Goal: Task Accomplishment & Management: Manage account settings

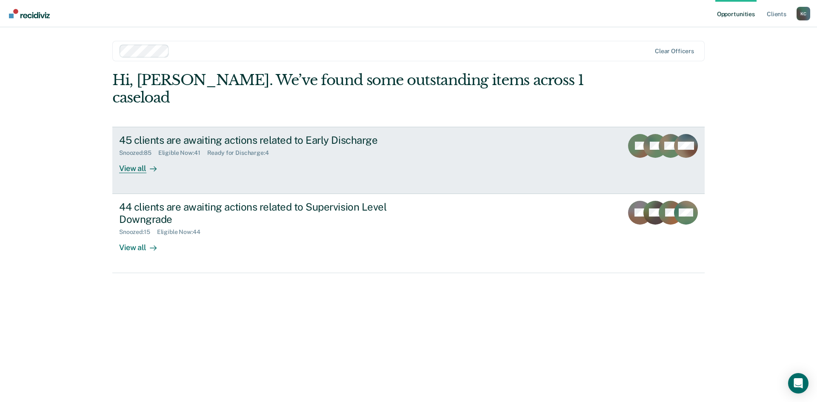
click at [142, 156] on link "45 clients are awaiting actions related to Early Discharge Snoozed : 85 Eligibl…" at bounding box center [408, 160] width 592 height 67
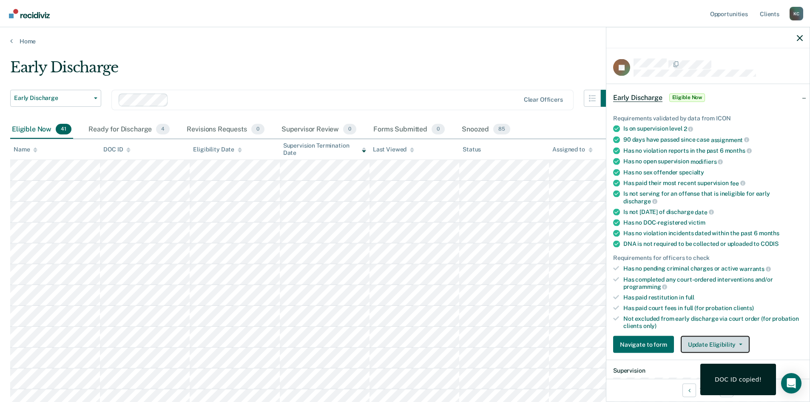
click at [723, 340] on button "Update Eligibility" at bounding box center [715, 344] width 69 height 17
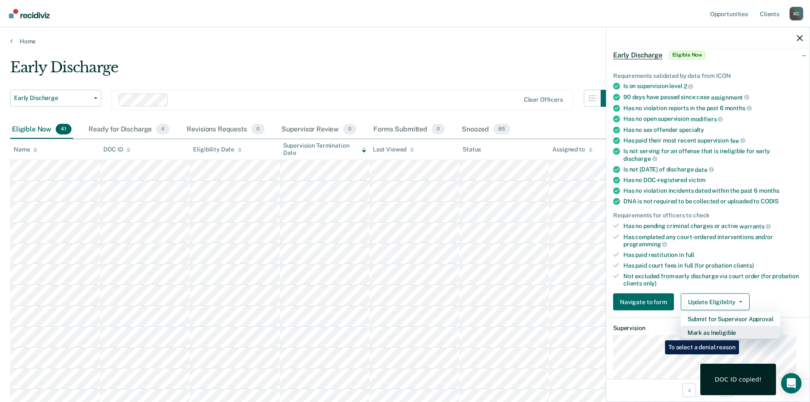
click at [741, 334] on button "Mark as Ineligible" at bounding box center [731, 333] width 100 height 14
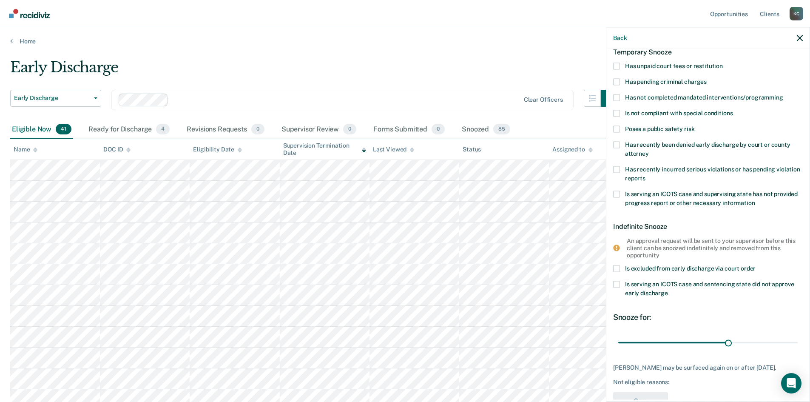
click at [620, 67] on label "Has unpaid court fees or restitution" at bounding box center [708, 67] width 190 height 9
click at [723, 63] on input "Has unpaid court fees or restitution" at bounding box center [723, 63] width 0 height 0
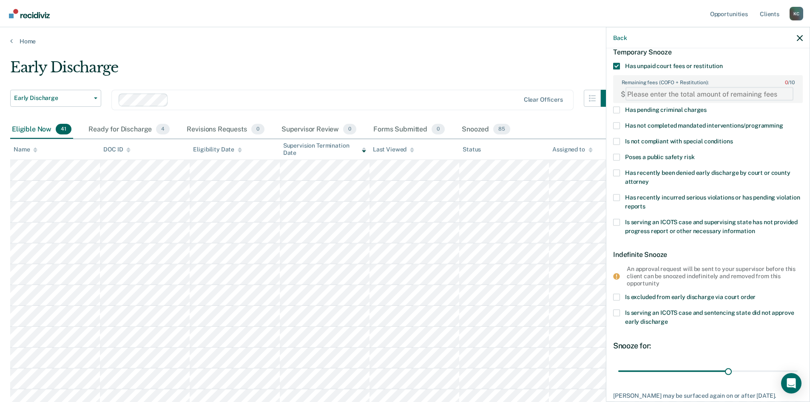
click at [736, 97] on FEESReasonInput "Remaining fees (COFO + Restitution): 0 / 10" at bounding box center [710, 94] width 168 height 14
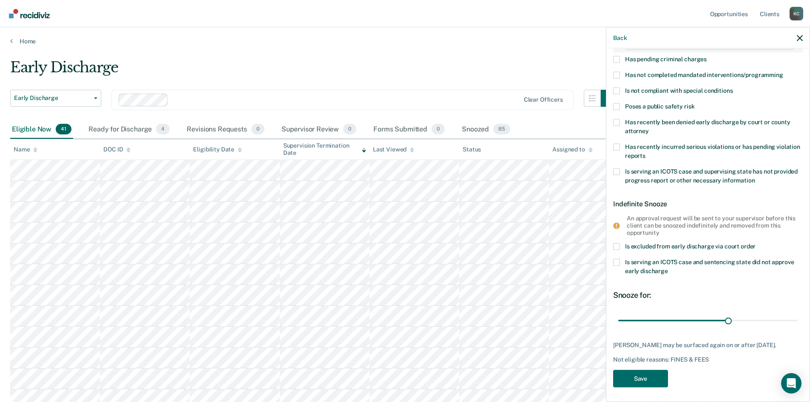
scroll to position [95, 0]
type FEESReasonInput "569.50"
drag, startPoint x: 723, startPoint y: 316, endPoint x: 730, endPoint y: 317, distance: 6.9
type input "32"
click at [730, 317] on input "range" at bounding box center [707, 318] width 179 height 15
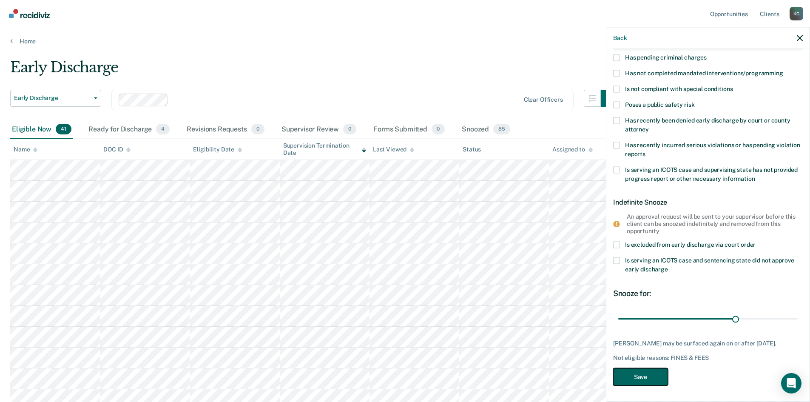
click at [660, 373] on button "Save" at bounding box center [640, 376] width 55 height 17
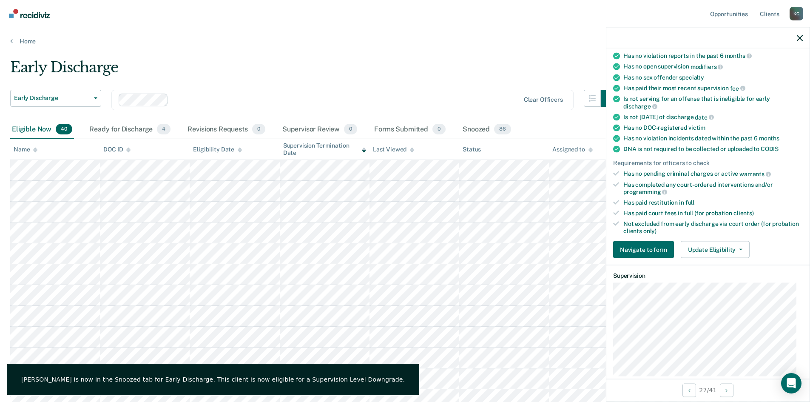
scroll to position [42, 0]
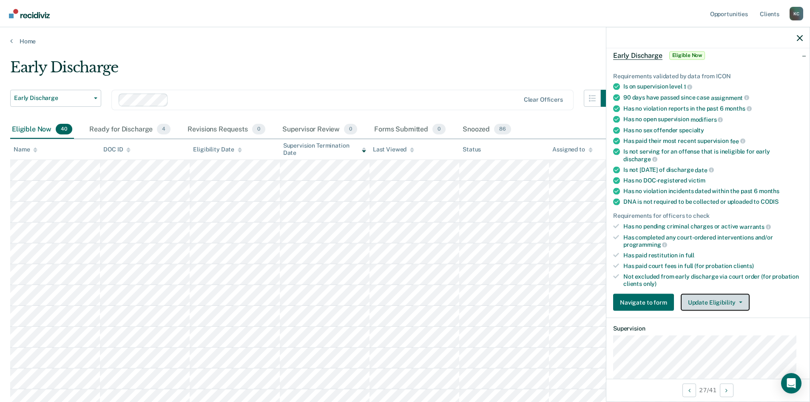
click at [736, 302] on span "button" at bounding box center [739, 303] width 7 height 2
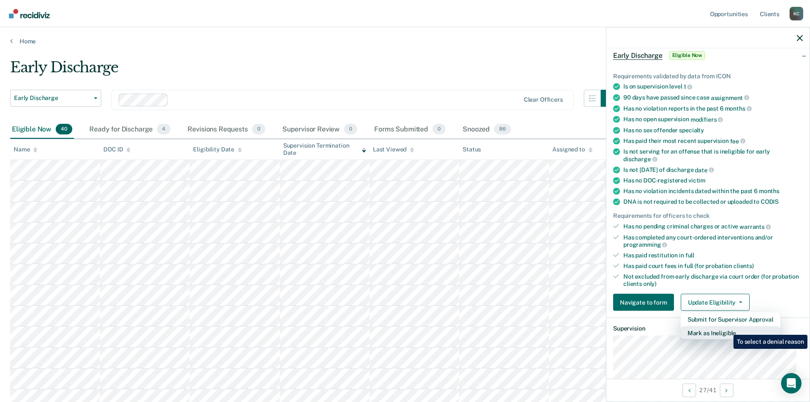
click at [727, 330] on button "Mark as Ineligible" at bounding box center [731, 333] width 100 height 14
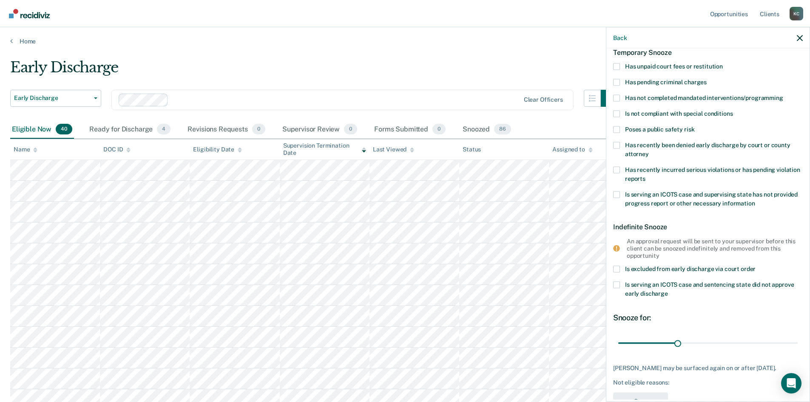
click at [618, 97] on span at bounding box center [616, 97] width 7 height 7
click at [783, 94] on input "Has not completed mandated interventions/programming" at bounding box center [783, 94] width 0 height 0
drag, startPoint x: 676, startPoint y: 344, endPoint x: 721, endPoint y: 341, distance: 45.2
type input "54"
click at [721, 341] on input "range" at bounding box center [707, 343] width 179 height 15
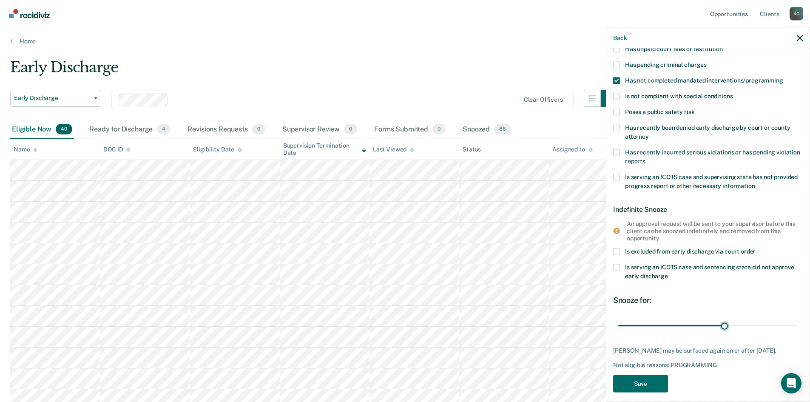
scroll to position [74, 0]
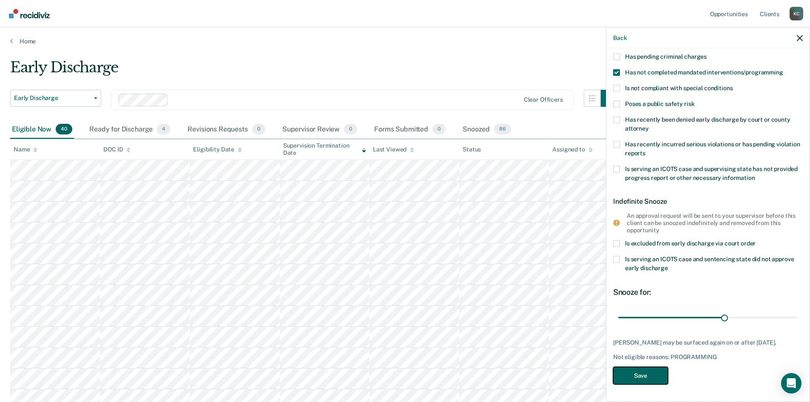
click at [656, 375] on button "Save" at bounding box center [640, 375] width 55 height 17
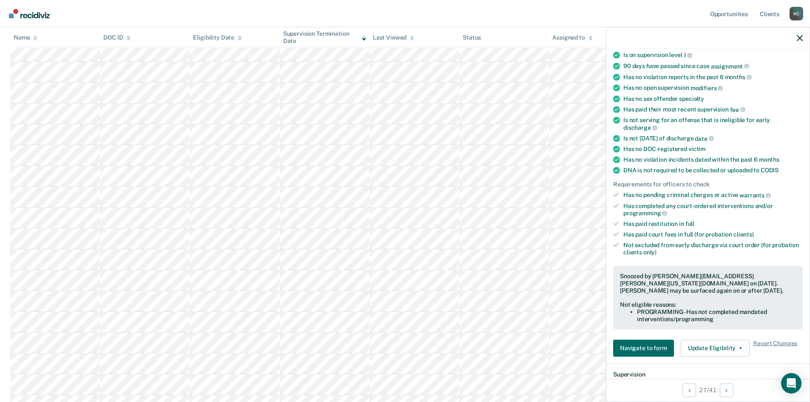
scroll to position [255, 0]
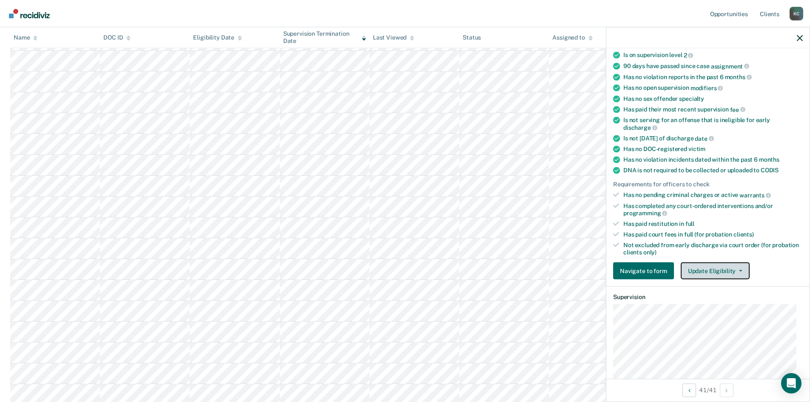
click at [694, 267] on button "Update Eligibility" at bounding box center [715, 270] width 69 height 17
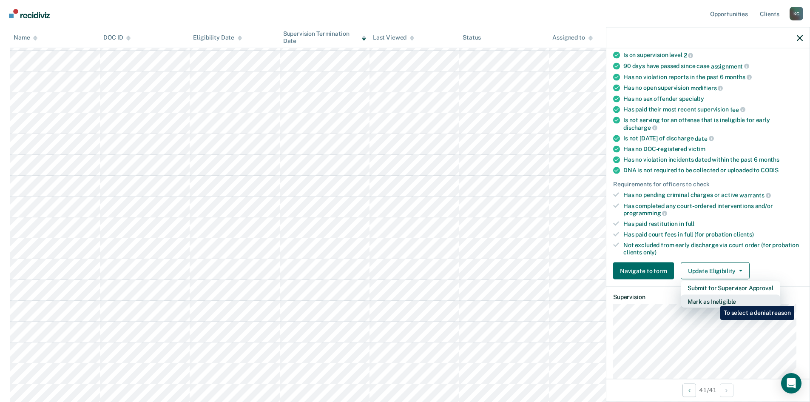
click at [714, 299] on button "Mark as Ineligible" at bounding box center [731, 302] width 100 height 14
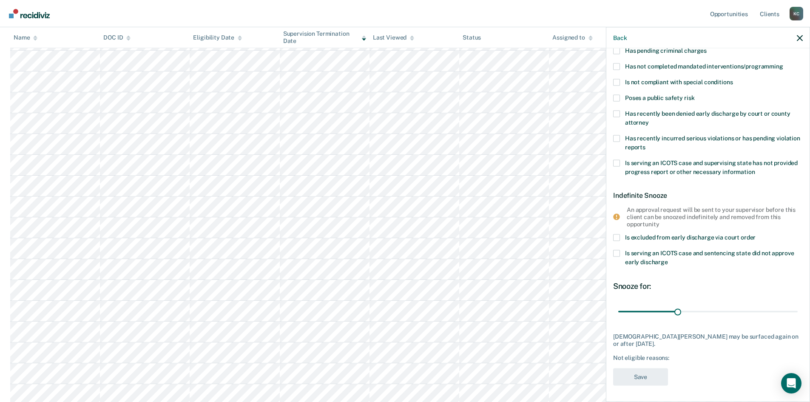
scroll to position [0, 0]
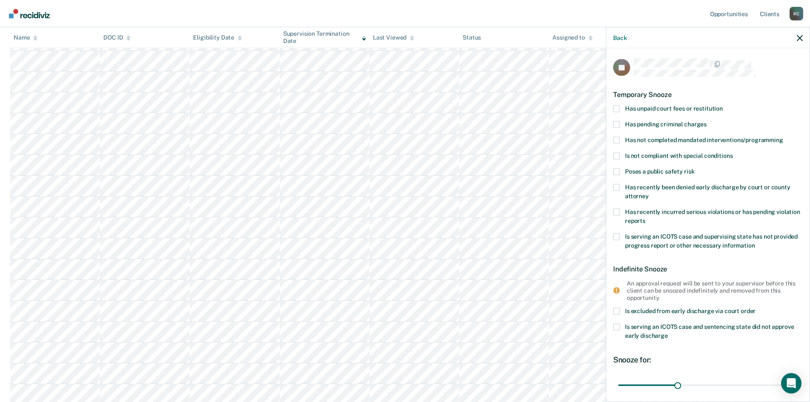
click at [618, 108] on span at bounding box center [616, 108] width 7 height 7
click at [723, 105] on input "Has unpaid court fees or restitution" at bounding box center [723, 105] width 0 height 0
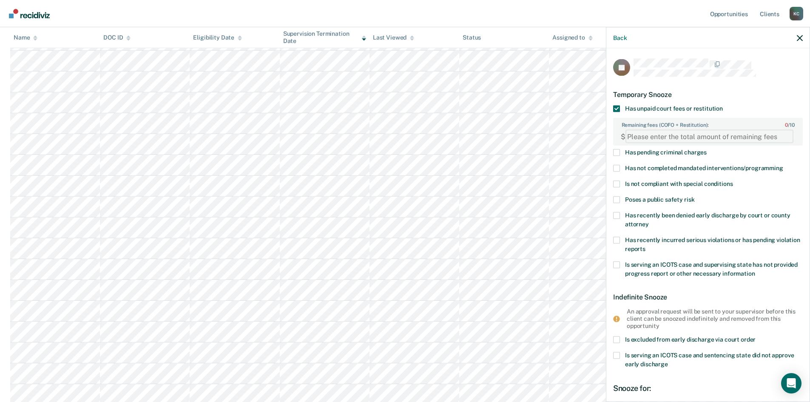
click at [659, 135] on FEESReasonInput "Remaining fees (COFO + Restitution): 0 / 10" at bounding box center [710, 137] width 168 height 14
type FEESReasonInput "78"
click at [618, 166] on span at bounding box center [616, 168] width 7 height 7
click at [783, 165] on input "Has not completed mandated interventions/programming" at bounding box center [783, 165] width 0 height 0
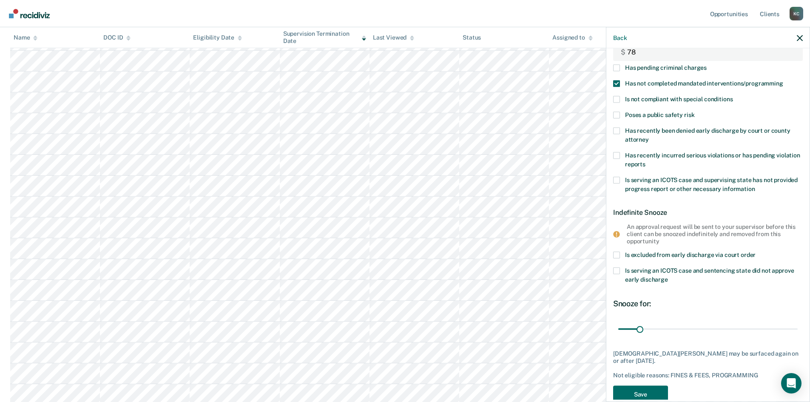
scroll to position [85, 0]
drag, startPoint x: 638, startPoint y: 327, endPoint x: 646, endPoint y: 327, distance: 8.1
type input "40"
click at [646, 327] on input "range" at bounding box center [707, 328] width 179 height 15
click at [631, 391] on button "Save" at bounding box center [640, 393] width 55 height 17
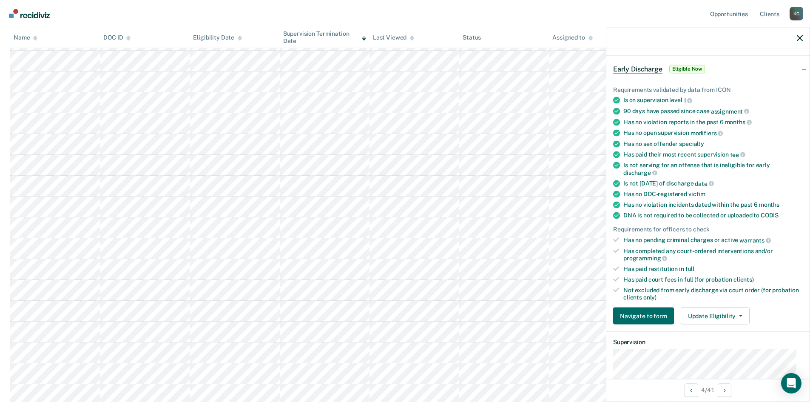
scroll to position [43, 0]
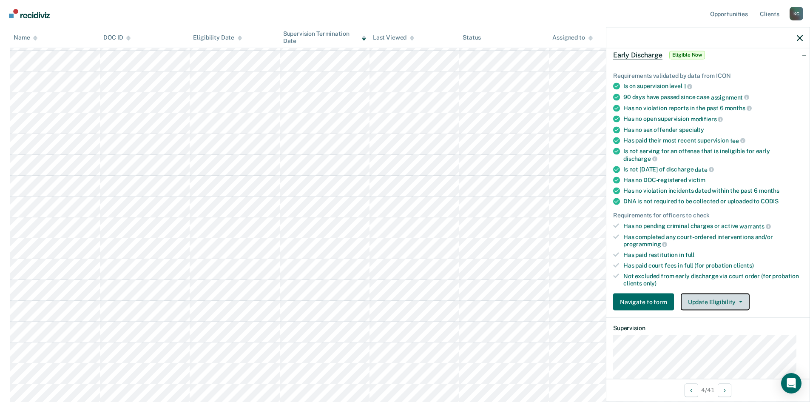
click at [712, 297] on button "Update Eligibility" at bounding box center [715, 301] width 69 height 17
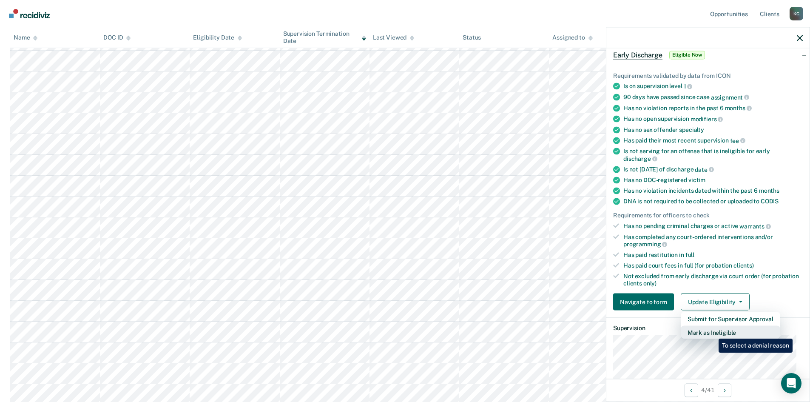
click at [712, 332] on button "Mark as Ineligible" at bounding box center [731, 333] width 100 height 14
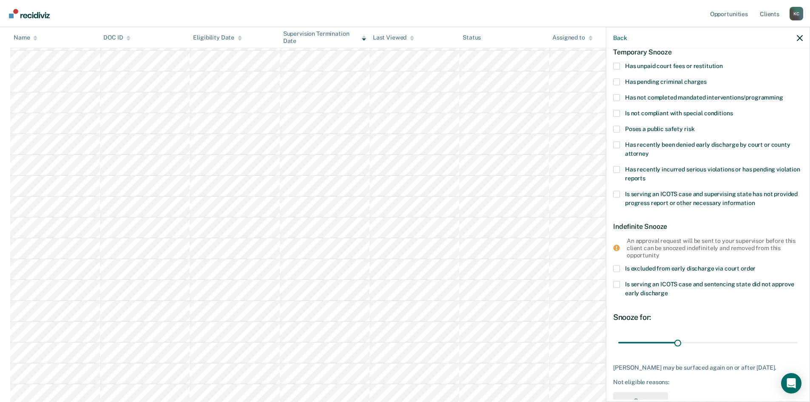
click at [618, 99] on span at bounding box center [616, 97] width 7 height 7
click at [783, 94] on input "Has not completed mandated interventions/programming" at bounding box center [783, 94] width 0 height 0
drag, startPoint x: 677, startPoint y: 342, endPoint x: 747, endPoint y: 344, distance: 70.2
type input "68"
click at [747, 344] on input "range" at bounding box center [707, 342] width 179 height 15
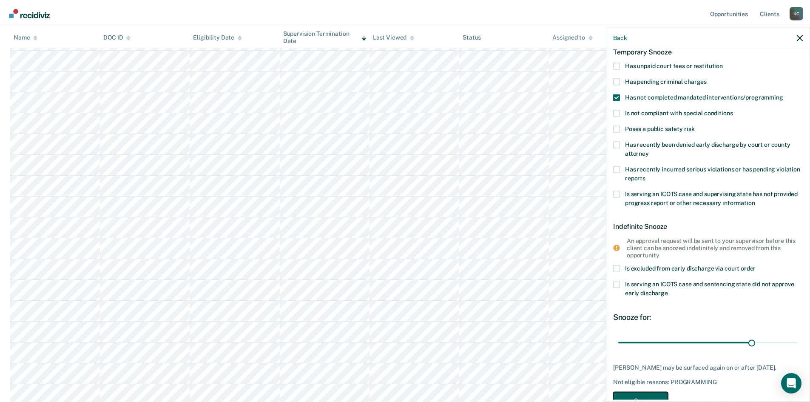
click at [644, 396] on button "Save" at bounding box center [640, 400] width 55 height 17
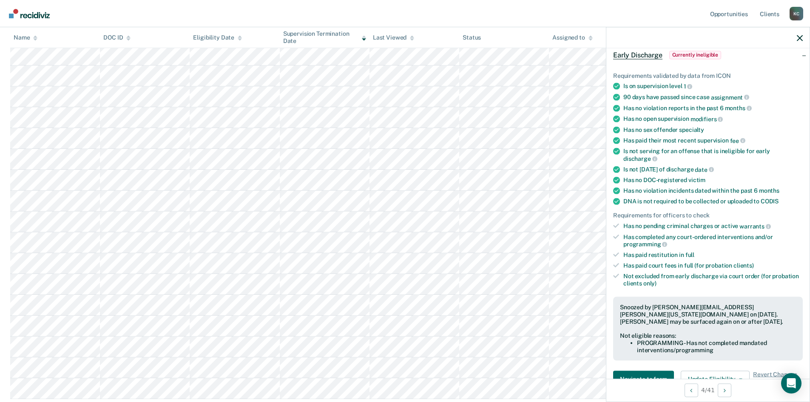
scroll to position [400, 0]
click at [402, 395] on button "Load more" at bounding box center [404, 397] width 41 height 10
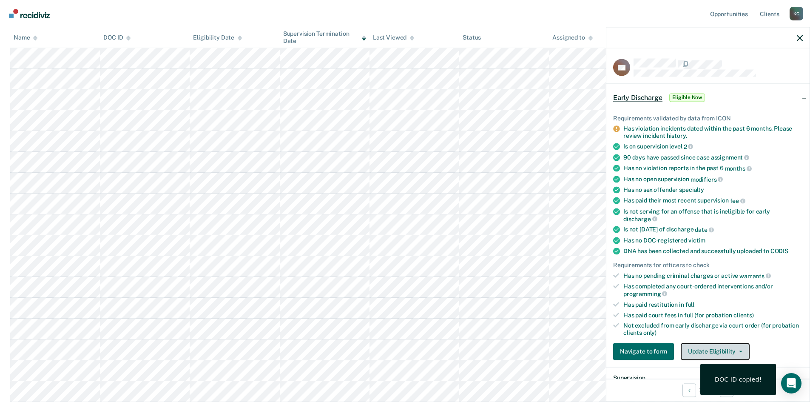
click at [690, 344] on button "Update Eligibility" at bounding box center [715, 351] width 69 height 17
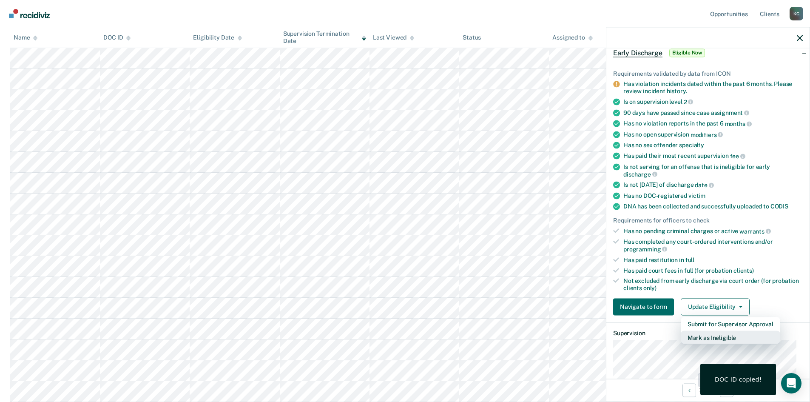
scroll to position [46, 0]
click at [701, 336] on button "Mark as Ineligible" at bounding box center [731, 336] width 100 height 14
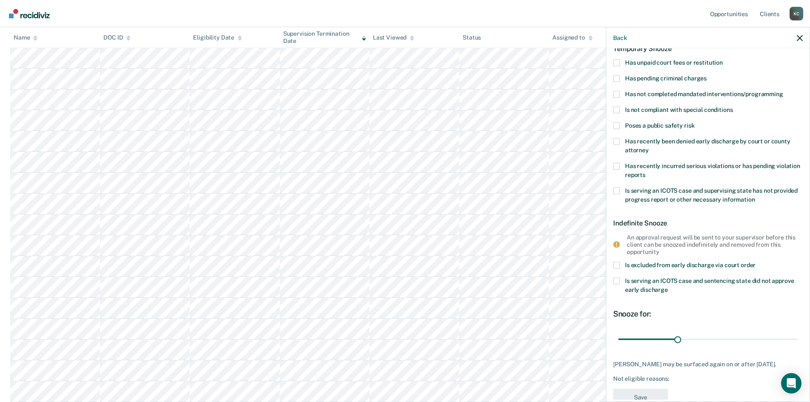
click at [649, 92] on span "Has not completed mandated interventions/programming" at bounding box center [704, 93] width 158 height 7
click at [783, 91] on input "Has not completed mandated interventions/programming" at bounding box center [783, 91] width 0 height 0
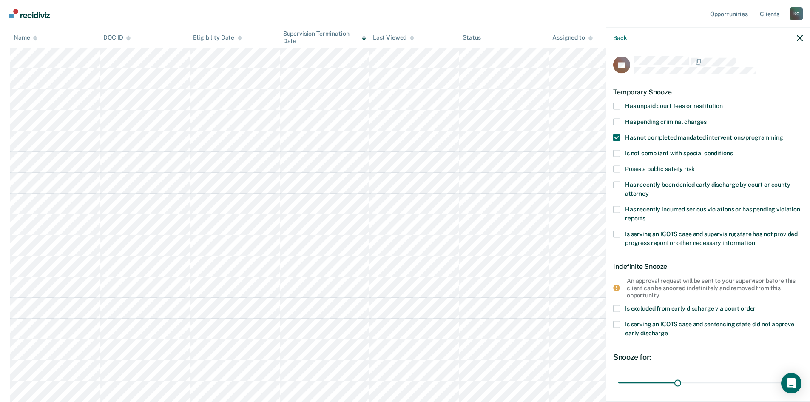
scroll to position [0, 0]
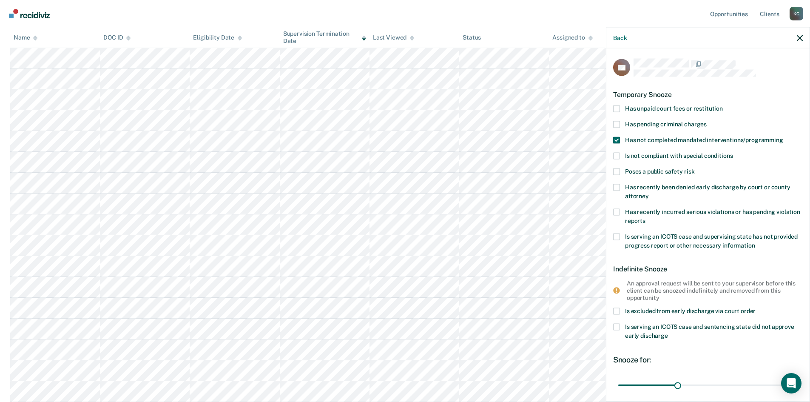
click at [618, 108] on span at bounding box center [616, 108] width 7 height 7
click at [723, 105] on input "Has unpaid court fees or restitution" at bounding box center [723, 105] width 0 height 0
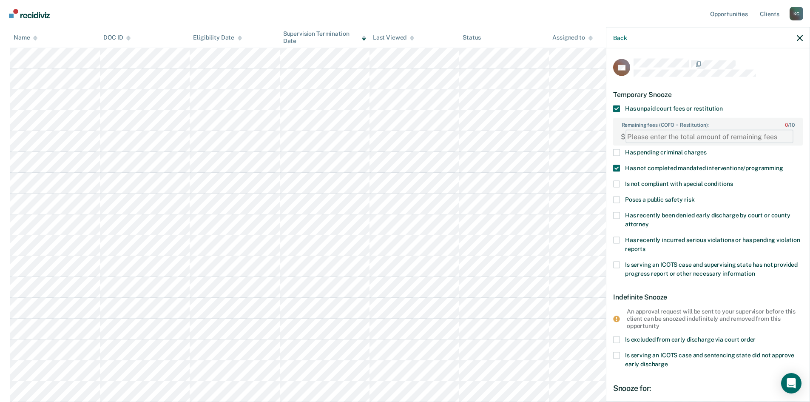
click at [650, 133] on FEESReasonInput "Remaining fees (COFO + Restitution): 0 / 10" at bounding box center [710, 137] width 168 height 14
type FEESReasonInput "2150"
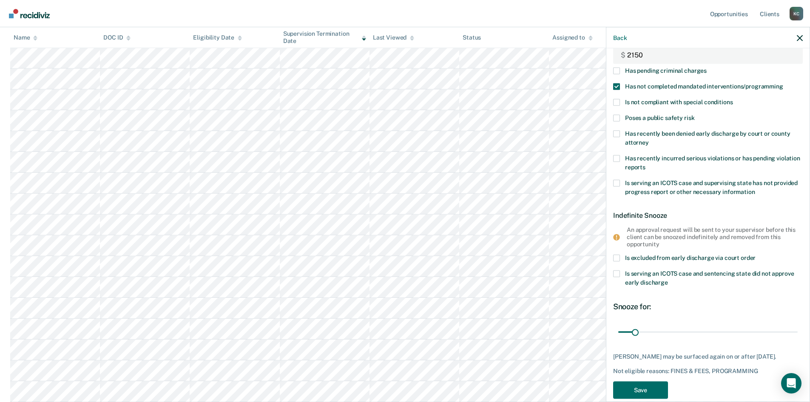
scroll to position [85, 0]
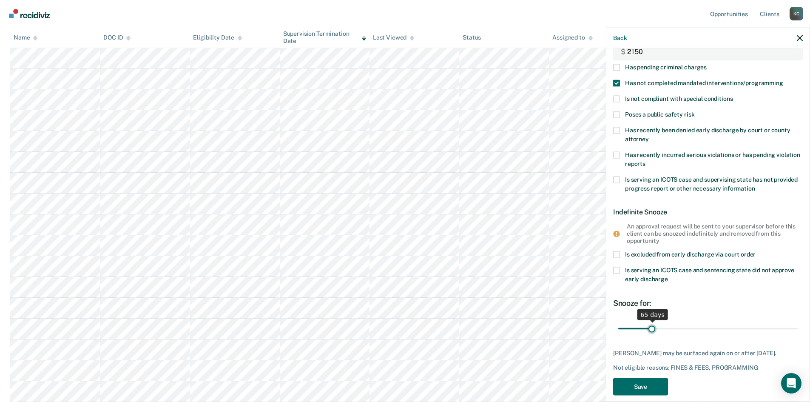
drag, startPoint x: 635, startPoint y: 328, endPoint x: 651, endPoint y: 327, distance: 16.2
type input "65"
click at [651, 327] on input "range" at bounding box center [707, 328] width 179 height 15
click at [640, 388] on button "Save" at bounding box center [640, 386] width 55 height 17
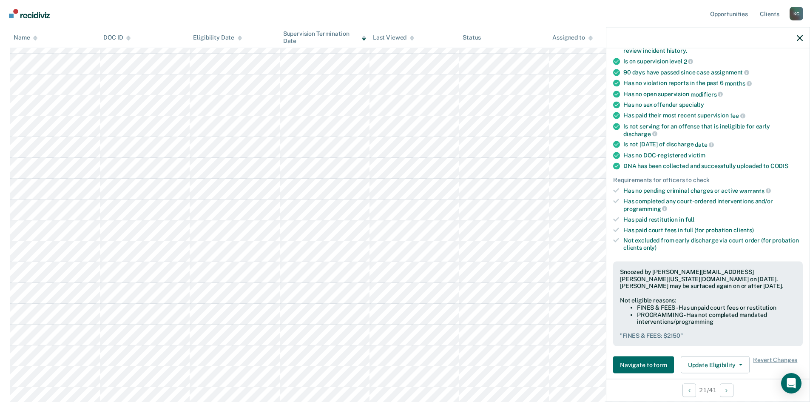
scroll to position [68, 0]
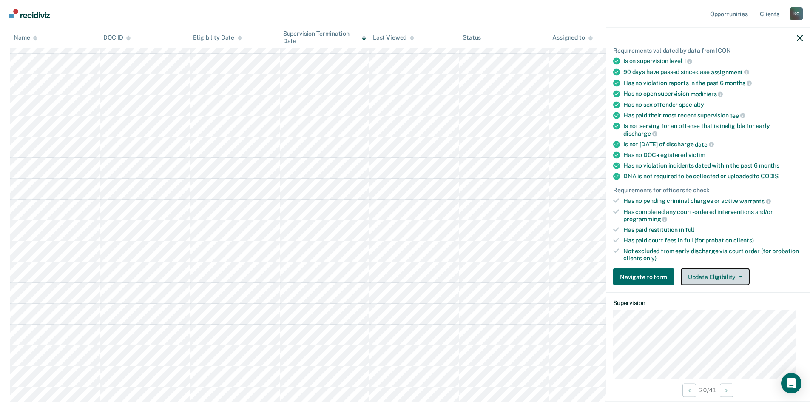
click at [702, 276] on button "Update Eligibility" at bounding box center [715, 276] width 69 height 17
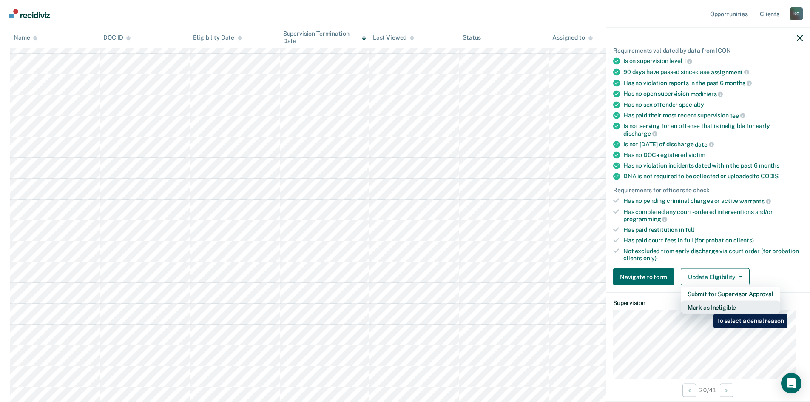
click at [707, 307] on button "Mark as Ineligible" at bounding box center [731, 308] width 100 height 14
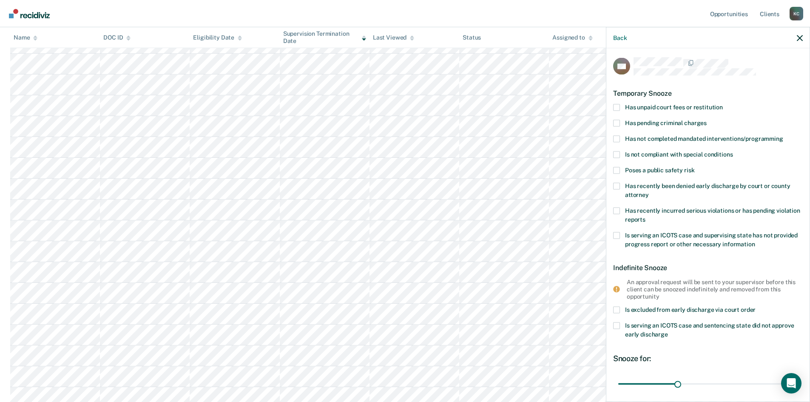
scroll to position [0, 0]
click at [618, 107] on span at bounding box center [616, 108] width 7 height 7
click at [723, 105] on input "Has unpaid court fees or restitution" at bounding box center [723, 105] width 0 height 0
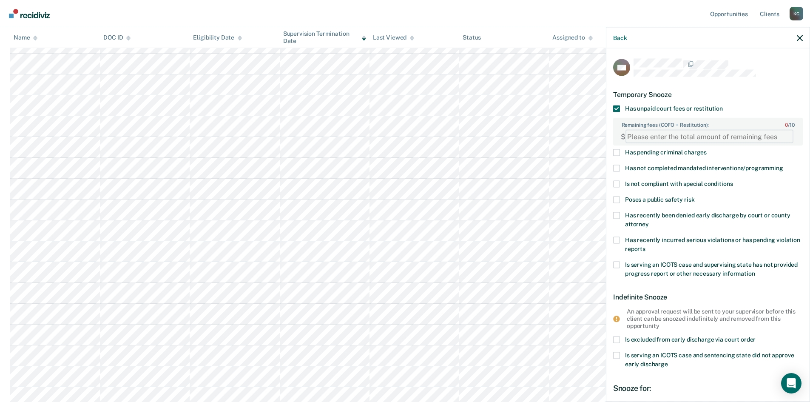
click at [638, 140] on FEESReasonInput "Remaining fees (COFO + Restitution): 0 / 10" at bounding box center [710, 137] width 168 height 14
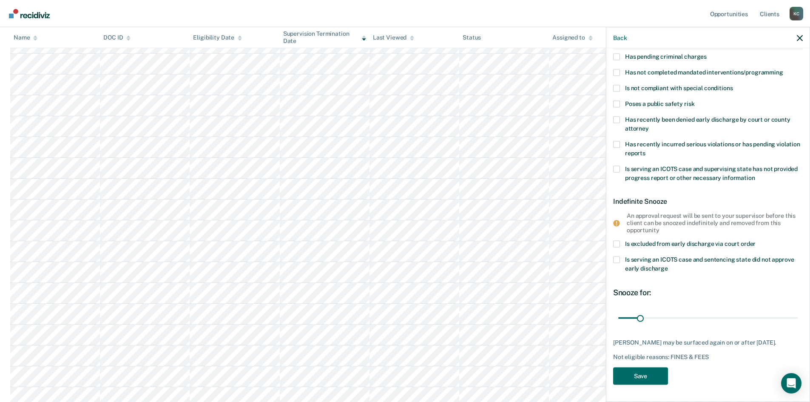
scroll to position [102, 0]
type FEESReasonInput "4482.45"
drag, startPoint x: 639, startPoint y: 312, endPoint x: 660, endPoint y: 313, distance: 21.3
type input "63"
click at [660, 313] on input "range" at bounding box center [707, 317] width 179 height 15
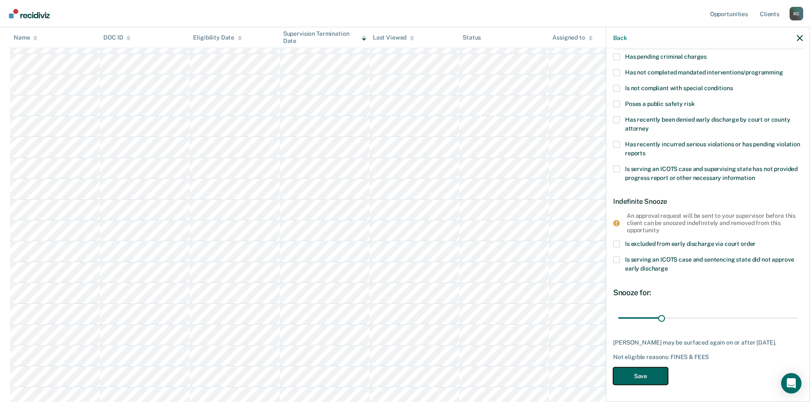
click at [649, 375] on button "Save" at bounding box center [640, 375] width 55 height 17
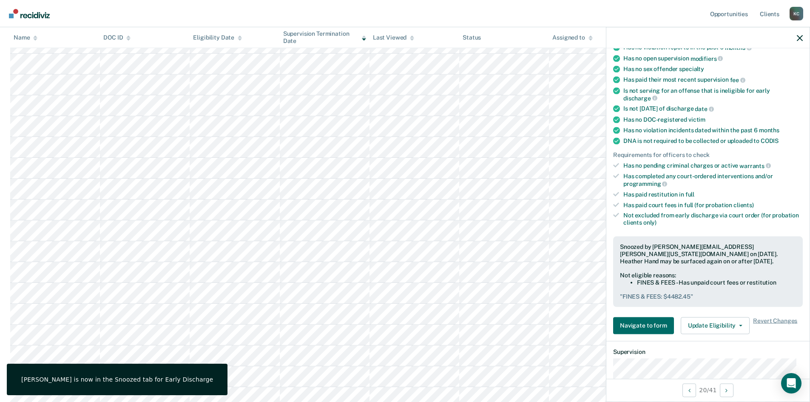
scroll to position [0, 0]
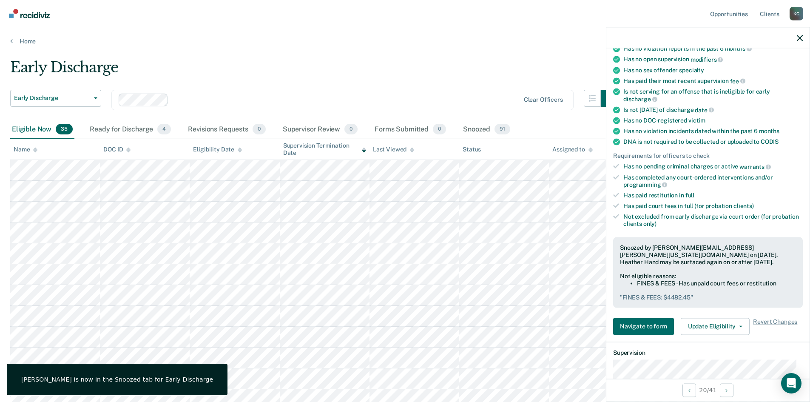
click at [412, 149] on icon at bounding box center [412, 148] width 4 height 2
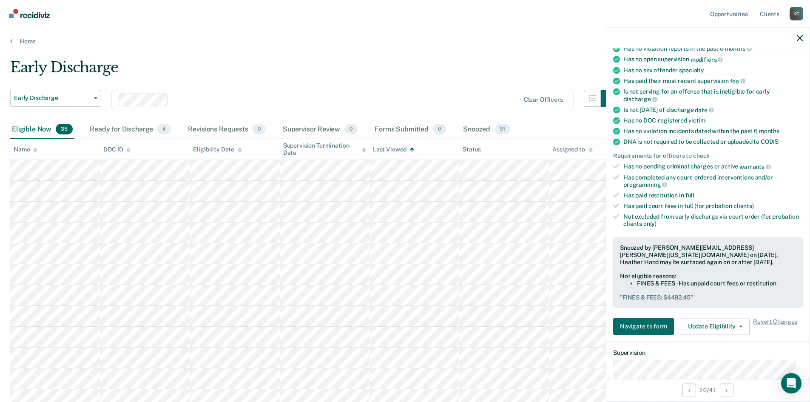
click at [412, 151] on icon at bounding box center [412, 151] width 4 height 2
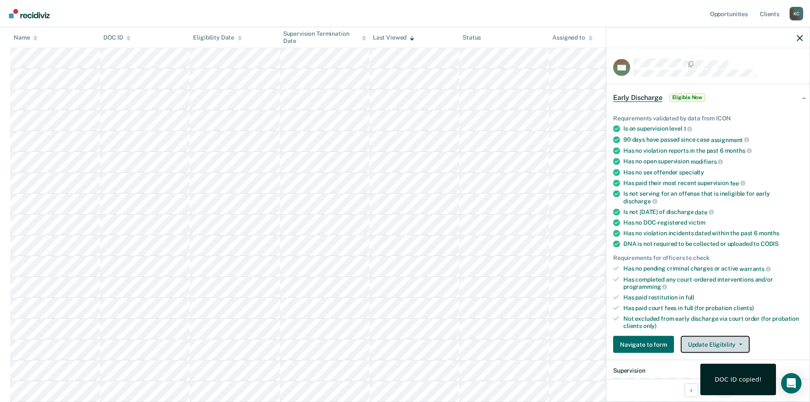
click at [708, 339] on button "Update Eligibility" at bounding box center [715, 344] width 69 height 17
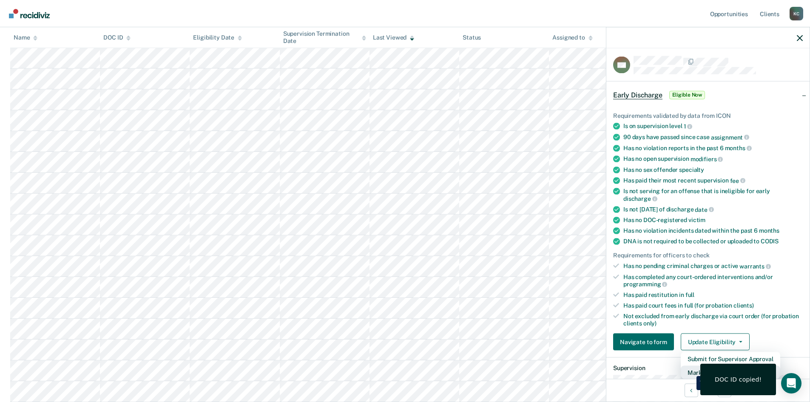
click at [690, 370] on button "Mark as Ineligible" at bounding box center [731, 373] width 100 height 14
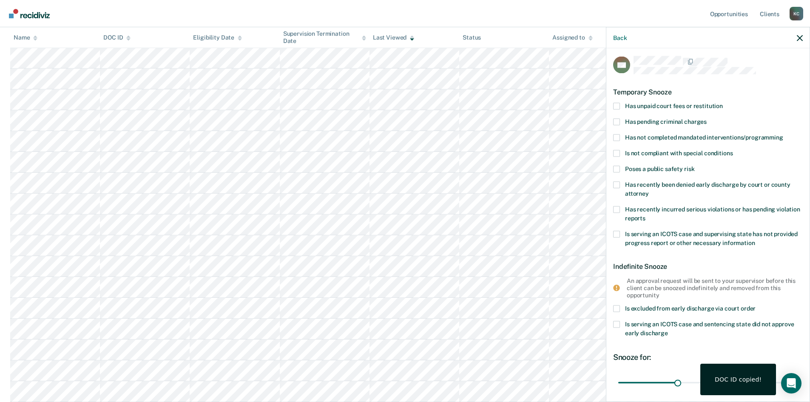
click at [613, 136] on div "BH Temporary Snooze Has unpaid court fees or restitution Has pending criminal c…" at bounding box center [707, 223] width 203 height 351
click at [614, 134] on span at bounding box center [616, 137] width 7 height 7
click at [783, 134] on input "Has not completed mandated interventions/programming" at bounding box center [783, 134] width 0 height 0
click at [613, 138] on span at bounding box center [616, 137] width 7 height 7
click at [783, 134] on input "Has not completed mandated interventions/programming" at bounding box center [783, 134] width 0 height 0
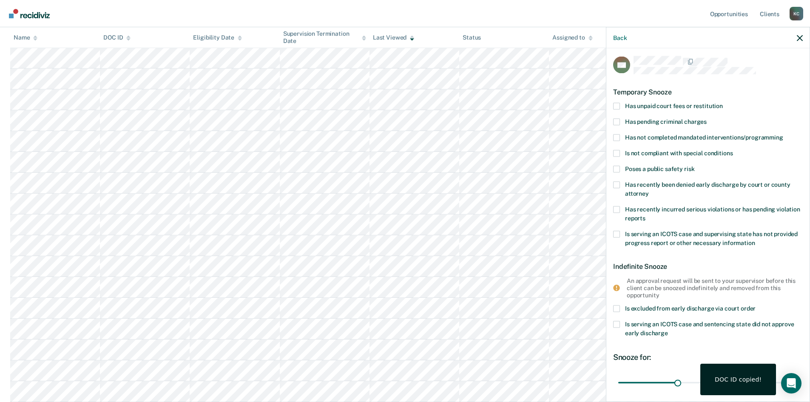
click at [614, 153] on span at bounding box center [616, 153] width 7 height 7
click at [733, 150] on input "Is not compliant with special conditions" at bounding box center [733, 150] width 0 height 0
click at [617, 139] on span at bounding box center [616, 137] width 7 height 7
click at [783, 134] on input "Has not completed mandated interventions/programming" at bounding box center [783, 134] width 0 height 0
click at [615, 150] on span at bounding box center [616, 153] width 7 height 7
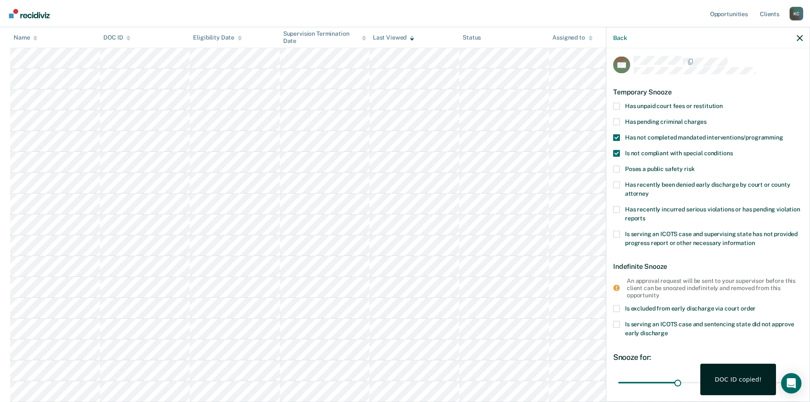
click at [733, 150] on input "Is not compliant with special conditions" at bounding box center [733, 150] width 0 height 0
click at [615, 150] on span at bounding box center [616, 153] width 7 height 7
click at [733, 150] on input "Is not compliant with special conditions" at bounding box center [733, 150] width 0 height 0
click at [615, 137] on span at bounding box center [616, 137] width 7 height 7
click at [783, 134] on input "Has not completed mandated interventions/programming" at bounding box center [783, 134] width 0 height 0
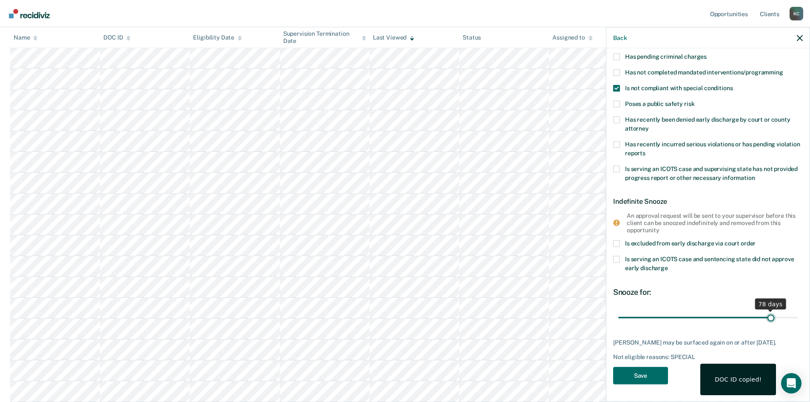
scroll to position [67, 0]
drag, startPoint x: 674, startPoint y: 310, endPoint x: 773, endPoint y: 308, distance: 99.1
type input "82"
click at [773, 311] on input "range" at bounding box center [707, 318] width 179 height 15
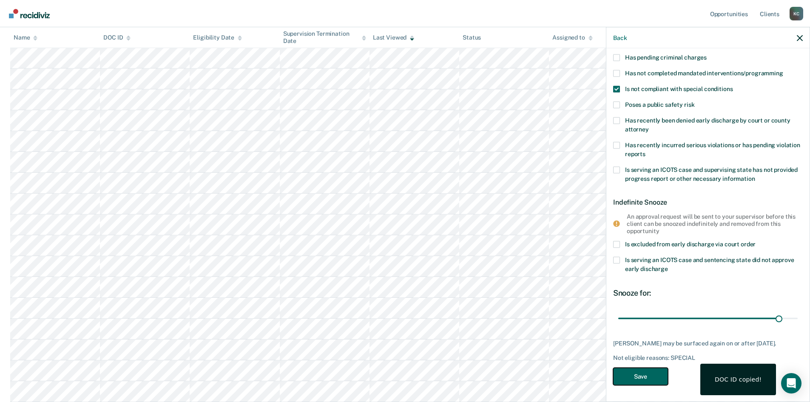
click at [639, 374] on button "Save" at bounding box center [640, 376] width 55 height 17
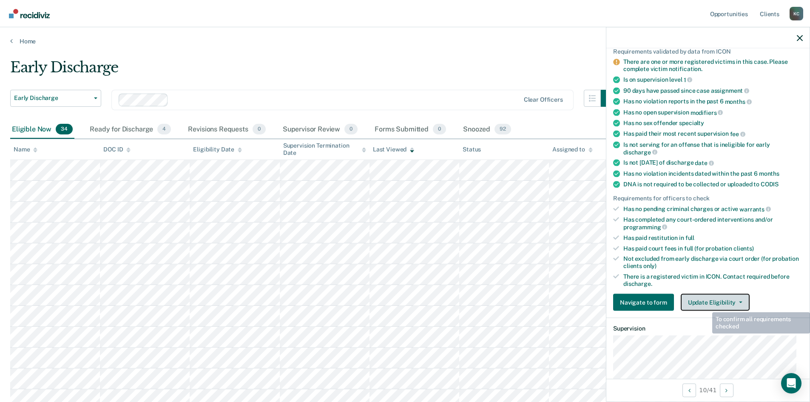
click at [715, 298] on button "Update Eligibility" at bounding box center [715, 302] width 69 height 17
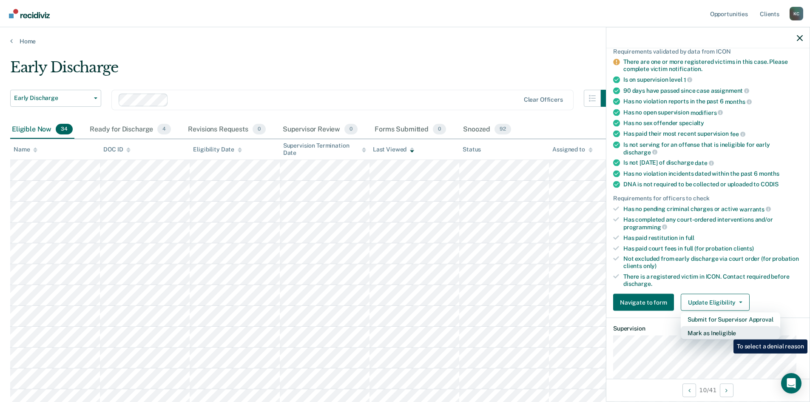
click at [727, 333] on button "Mark as Ineligible" at bounding box center [731, 333] width 100 height 14
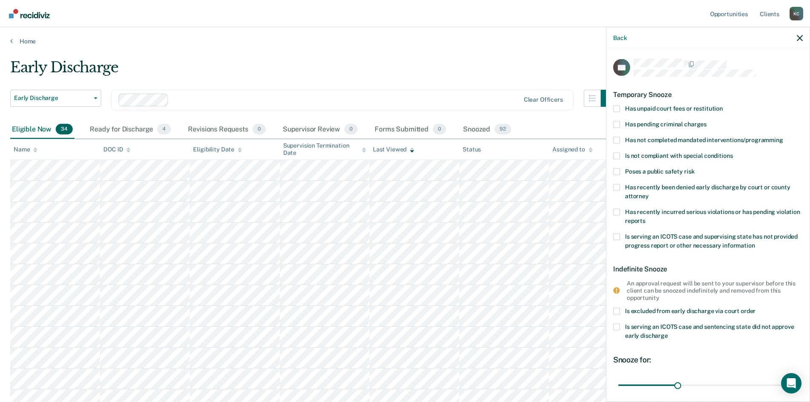
click at [619, 157] on span at bounding box center [616, 155] width 7 height 7
click at [733, 152] on input "Is not compliant with special conditions" at bounding box center [733, 152] width 0 height 0
click at [616, 110] on span at bounding box center [616, 108] width 7 height 7
click at [723, 105] on input "Has unpaid court fees or restitution" at bounding box center [723, 105] width 0 height 0
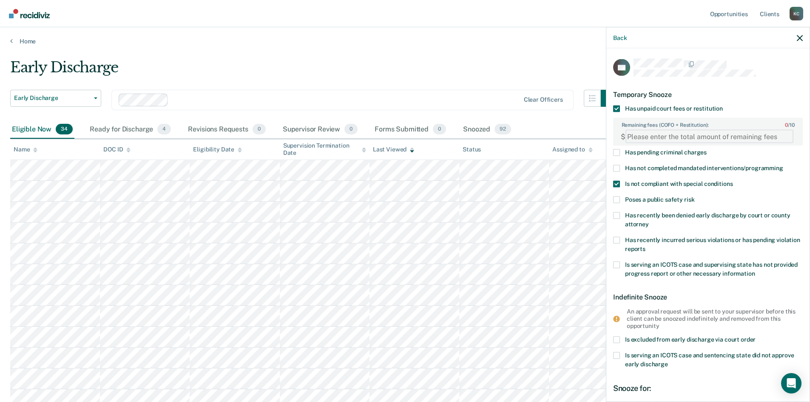
click at [650, 139] on FEESReasonInput "Remaining fees (COFO + Restitution): 0 / 10" at bounding box center [710, 137] width 168 height 14
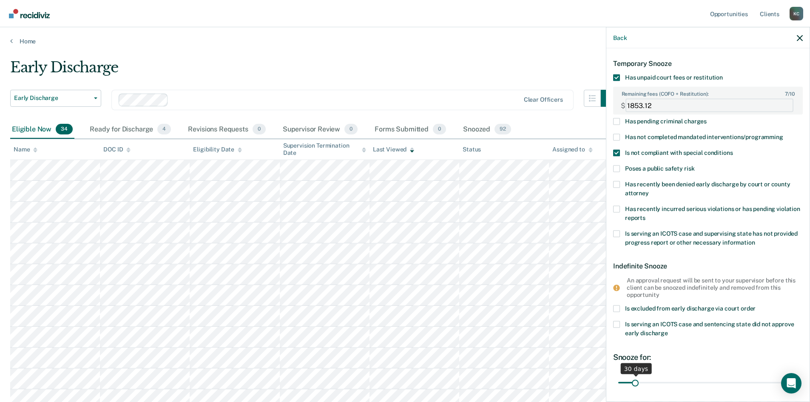
scroll to position [102, 0]
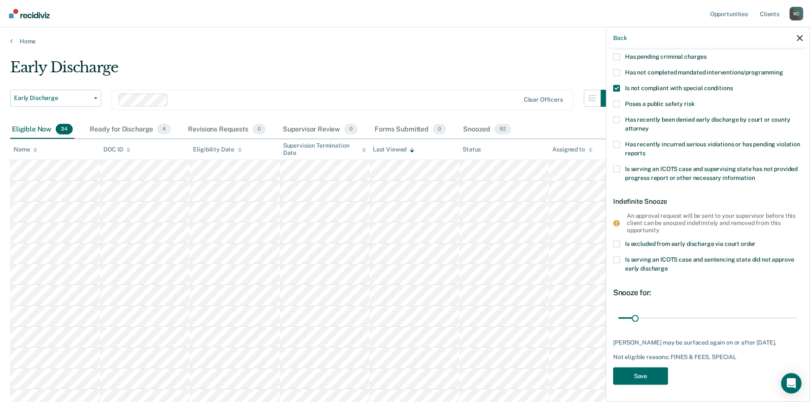
type FEESReasonInput "1853.12"
drag, startPoint x: 633, startPoint y: 308, endPoint x: 640, endPoint y: 310, distance: 7.0
type input "41"
click at [640, 310] on input "range" at bounding box center [707, 317] width 179 height 15
click at [637, 379] on button "Save" at bounding box center [640, 375] width 55 height 17
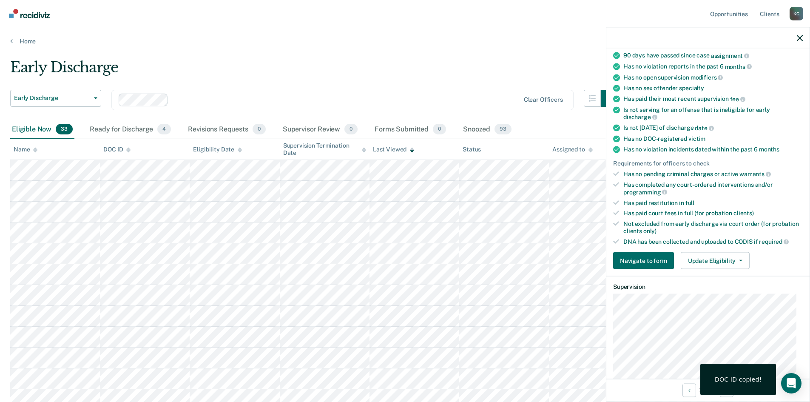
scroll to position [102, 0]
click at [713, 256] on button "Update Eligibility" at bounding box center [715, 260] width 69 height 17
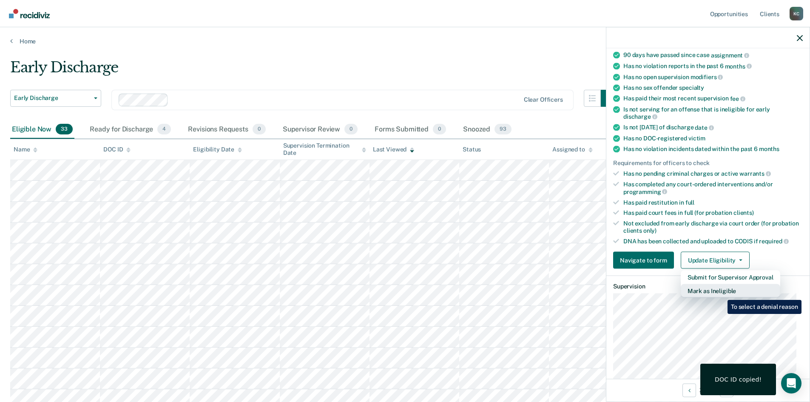
click at [721, 293] on button "Mark as Ineligible" at bounding box center [731, 291] width 100 height 14
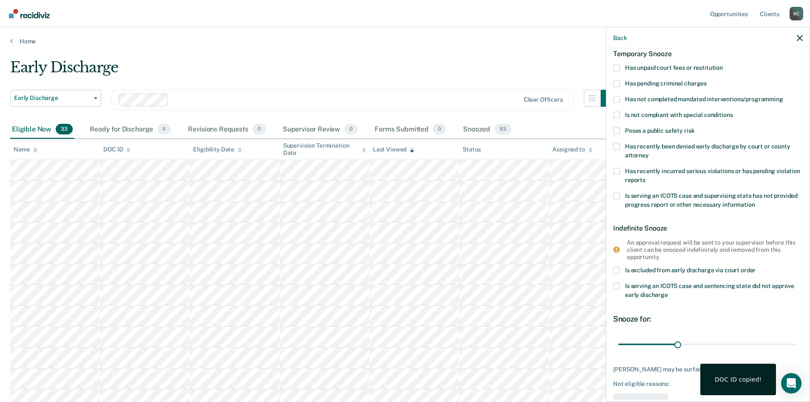
scroll to position [0, 0]
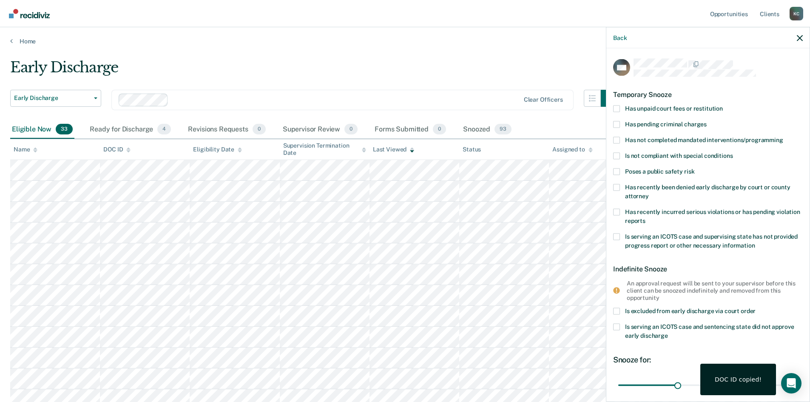
click at [617, 110] on span at bounding box center [616, 108] width 7 height 7
click at [723, 105] on input "Has unpaid court fees or restitution" at bounding box center [723, 105] width 0 height 0
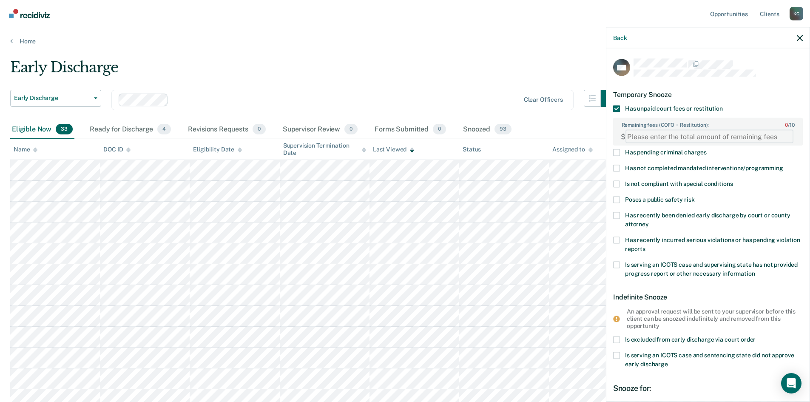
click at [645, 134] on FEESReasonInput "Remaining fees (COFO + Restitution): 0 / 10" at bounding box center [710, 137] width 168 height 14
type FEESReasonInput "937.50"
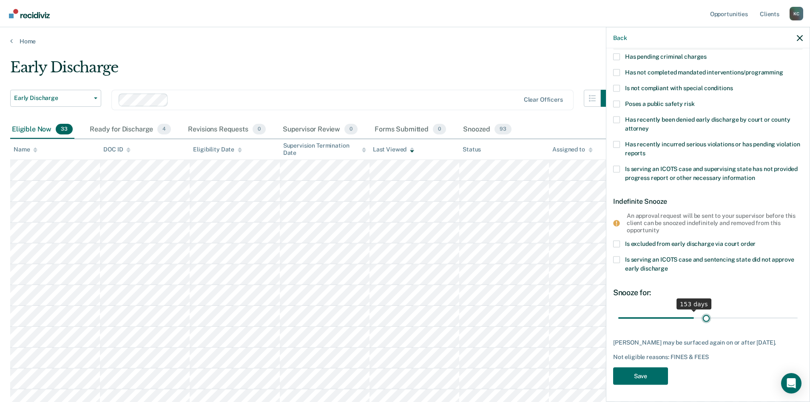
scroll to position [95, 0]
drag, startPoint x: 633, startPoint y: 311, endPoint x: 701, endPoint y: 311, distance: 68.0
type input "174"
click at [701, 311] on input "range" at bounding box center [707, 318] width 179 height 15
click at [642, 372] on button "Save" at bounding box center [640, 376] width 55 height 17
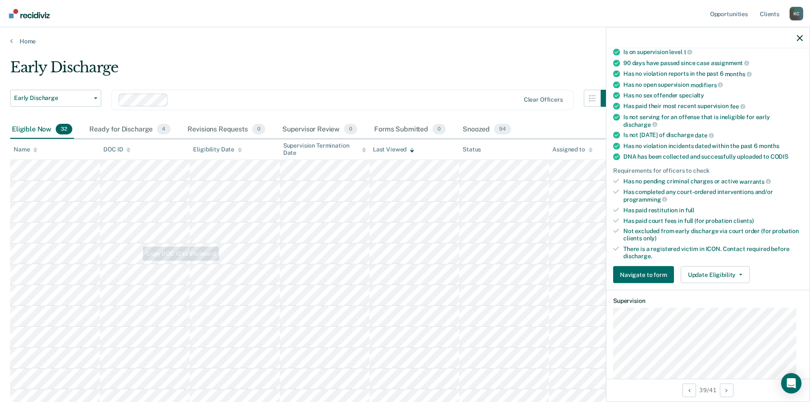
scroll to position [425, 0]
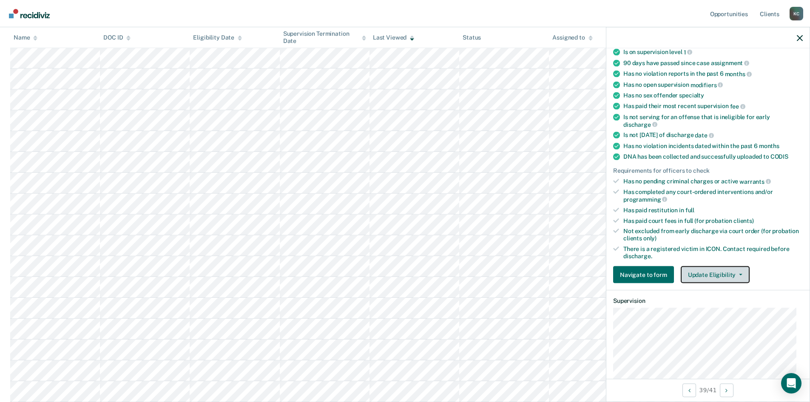
click at [716, 271] on button "Update Eligibility" at bounding box center [715, 274] width 69 height 17
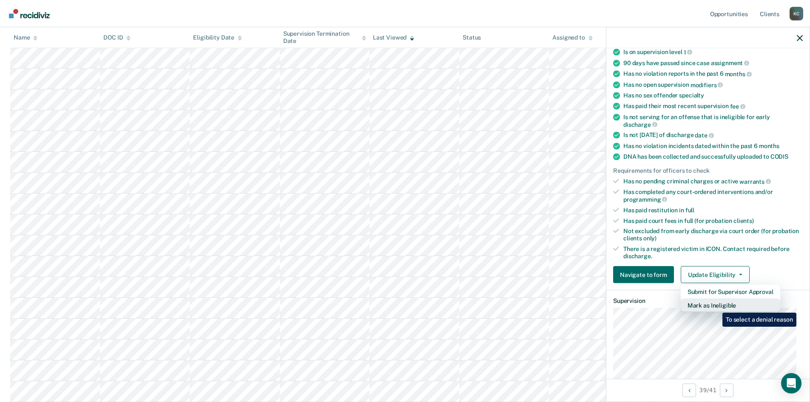
click at [716, 306] on button "Mark as Ineligible" at bounding box center [731, 306] width 100 height 14
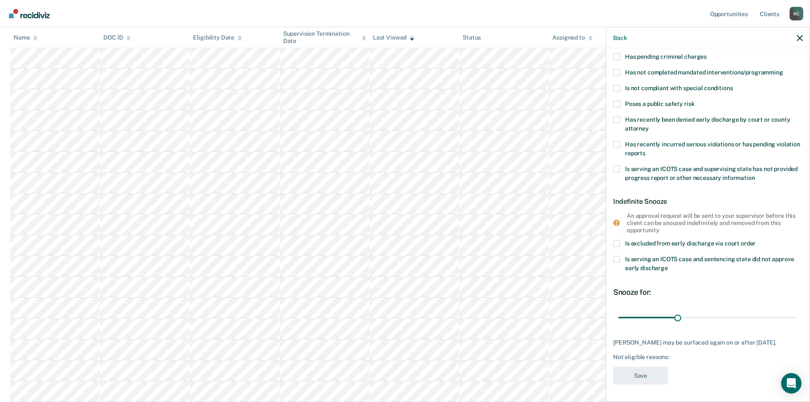
scroll to position [0, 0]
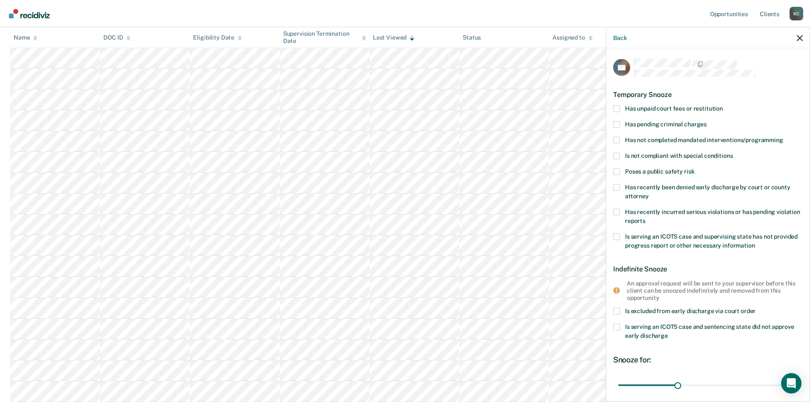
click at [621, 212] on label "Has recently incurred serious violations or has pending violation reports" at bounding box center [708, 217] width 190 height 18
click at [646, 217] on input "Has recently incurred serious violations or has pending violation reports" at bounding box center [646, 217] width 0 height 0
click at [620, 139] on span at bounding box center [616, 140] width 7 height 7
click at [783, 137] on input "Has not completed mandated interventions/programming" at bounding box center [783, 137] width 0 height 0
click at [616, 109] on span at bounding box center [616, 108] width 7 height 7
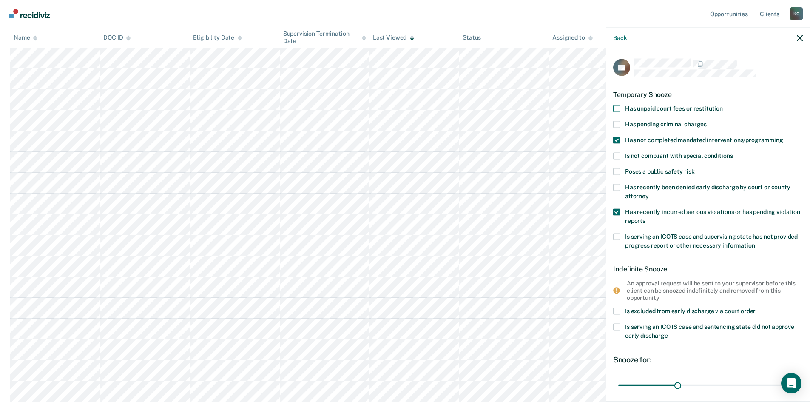
click at [723, 105] on input "Has unpaid court fees or restitution" at bounding box center [723, 105] width 0 height 0
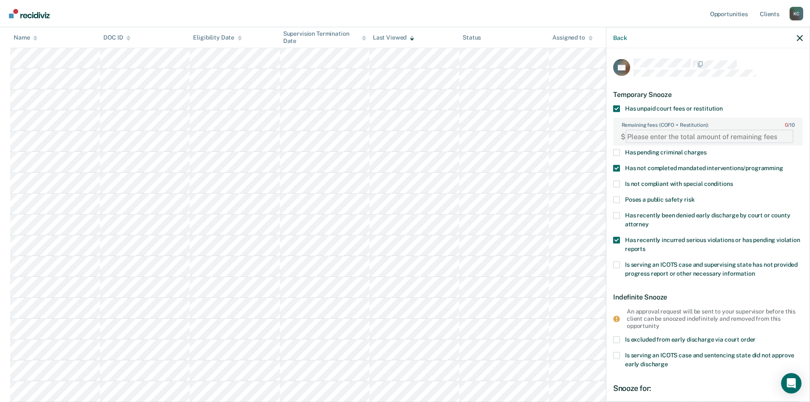
click at [660, 137] on FEESReasonInput "Remaining fees (COFO + Restitution): 0 / 10" at bounding box center [710, 137] width 168 height 14
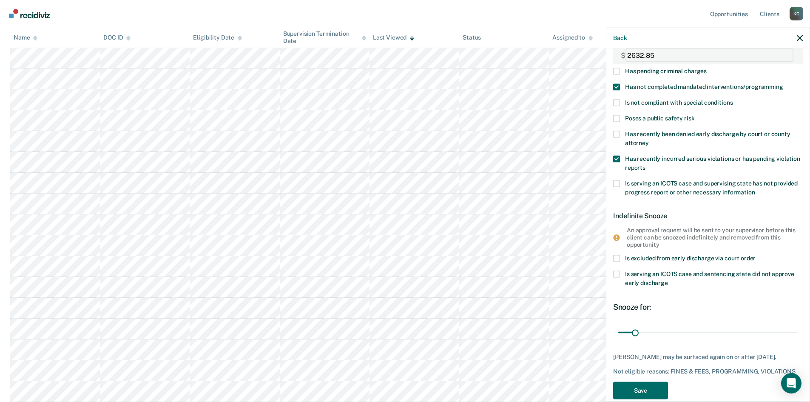
scroll to position [102, 0]
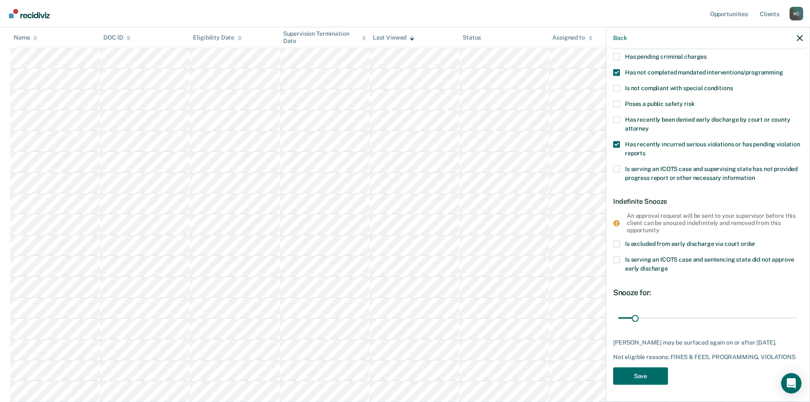
type FEESReasonInput "2632.85"
drag, startPoint x: 635, startPoint y: 310, endPoint x: 647, endPoint y: 311, distance: 11.5
type input "56"
click at [647, 311] on input "range" at bounding box center [707, 317] width 179 height 15
click at [622, 373] on button "Save" at bounding box center [640, 375] width 55 height 17
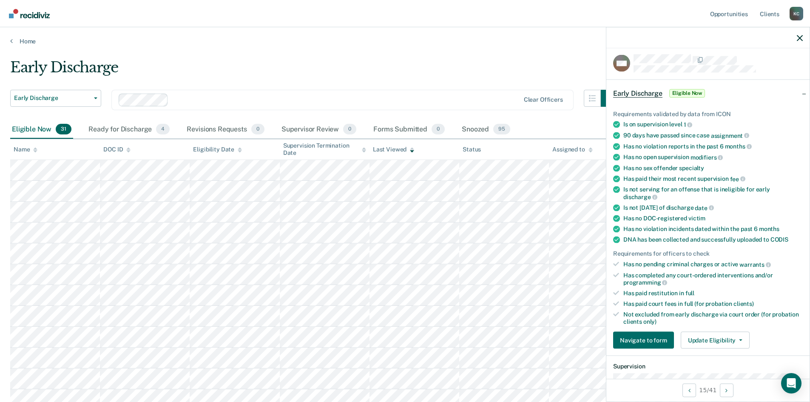
scroll to position [0, 0]
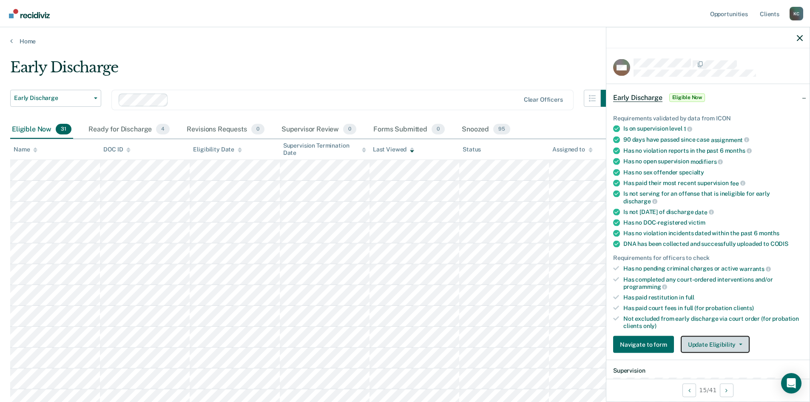
click at [706, 344] on button "Update Eligibility" at bounding box center [715, 344] width 69 height 17
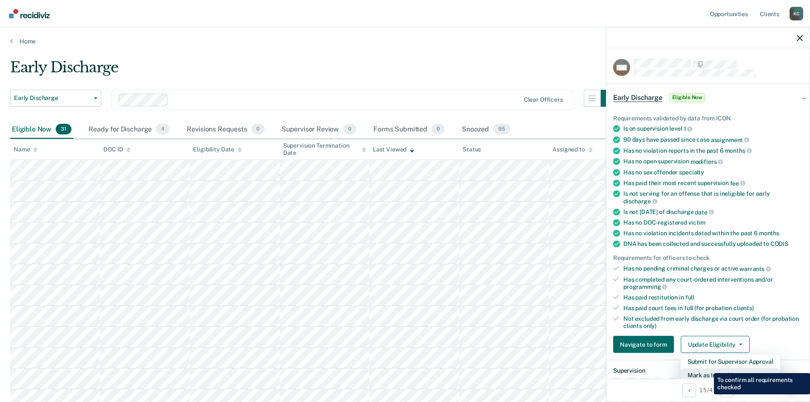
scroll to position [3, 0]
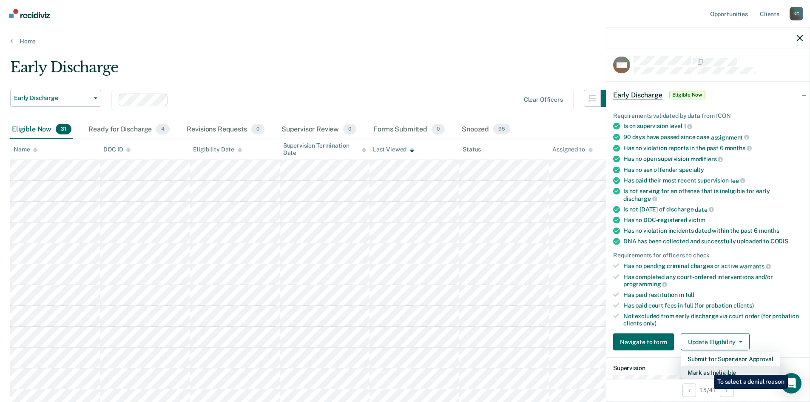
click at [708, 368] on button "Mark as Ineligible" at bounding box center [731, 373] width 100 height 14
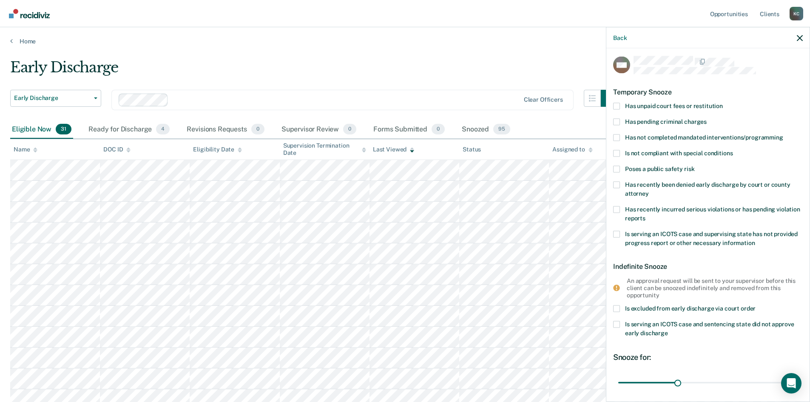
click at [615, 106] on span at bounding box center [616, 105] width 7 height 7
click at [723, 102] on input "Has unpaid court fees or restitution" at bounding box center [723, 102] width 0 height 0
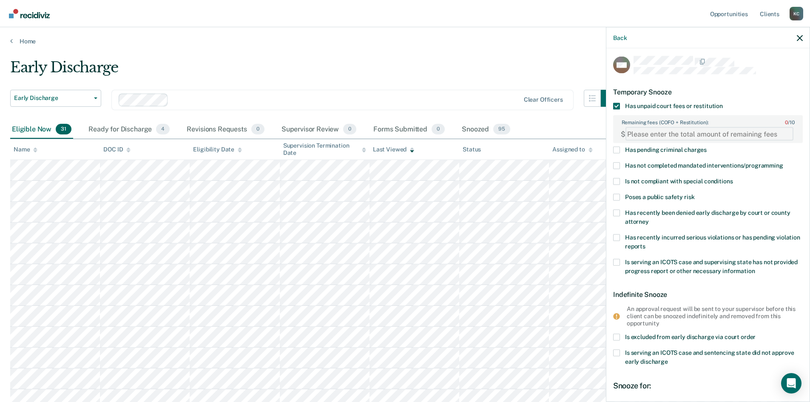
click at [648, 136] on FEESReasonInput "Remaining fees (COFO + Restitution): 0 / 10" at bounding box center [710, 134] width 168 height 14
type FEESReasonInput "2296.25"
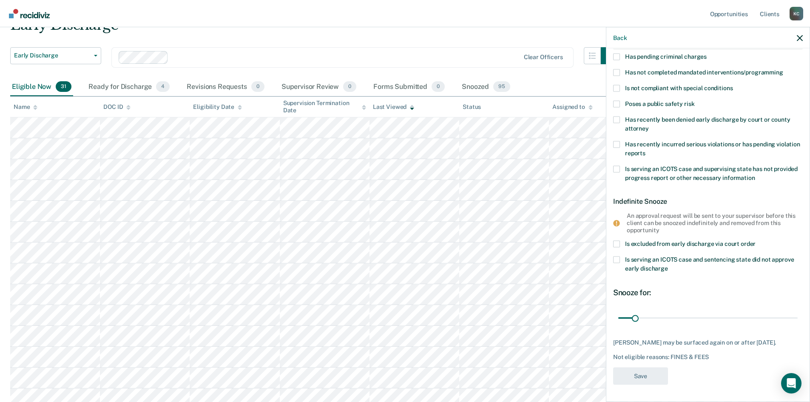
scroll to position [102, 0]
type input "29"
click at [635, 313] on input "range" at bounding box center [707, 317] width 179 height 15
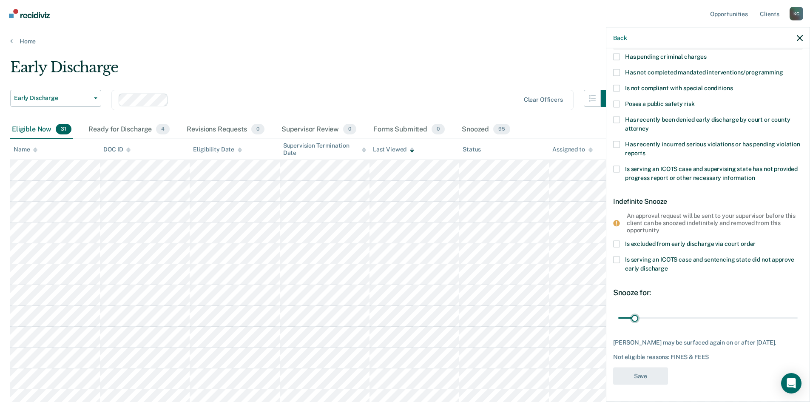
scroll to position [0, 0]
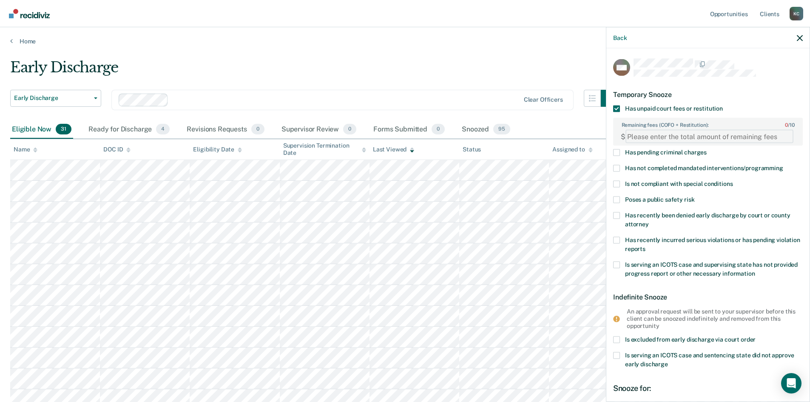
click at [684, 137] on FEESReasonInput "Remaining fees (COFO + Restitution): 0 / 10" at bounding box center [710, 137] width 168 height 14
click at [646, 136] on FEESReasonInput "Remaining fees (COFO + Restitution): 0 / 10" at bounding box center [710, 137] width 168 height 14
drag, startPoint x: 670, startPoint y: 137, endPoint x: 620, endPoint y: 139, distance: 49.8
click at [620, 139] on div "$" at bounding box center [708, 136] width 188 height 17
click at [642, 134] on FEESReasonInput "Remaining fees (COFO + Restitution): 0 / 10" at bounding box center [710, 137] width 168 height 14
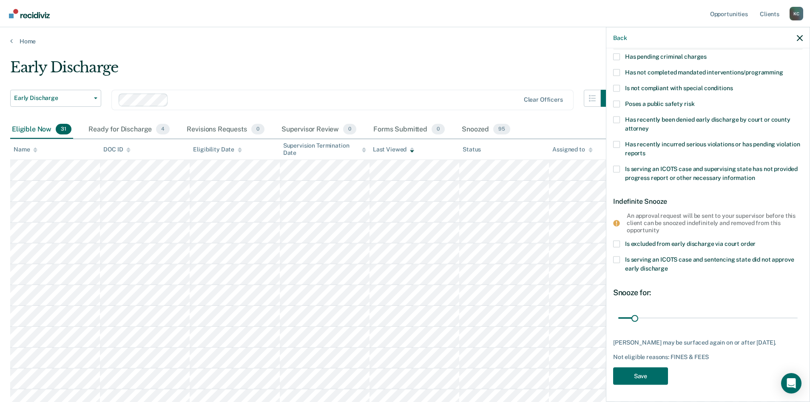
scroll to position [102, 0]
type FEESReasonInput "4252"
click at [635, 378] on button "Save" at bounding box center [640, 375] width 55 height 17
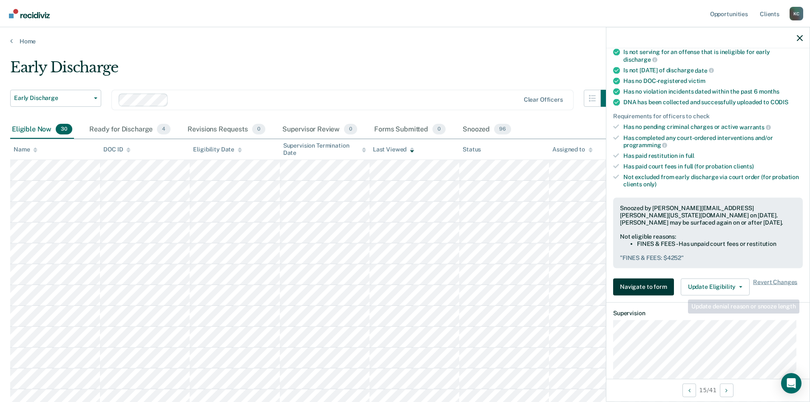
scroll to position [128, 0]
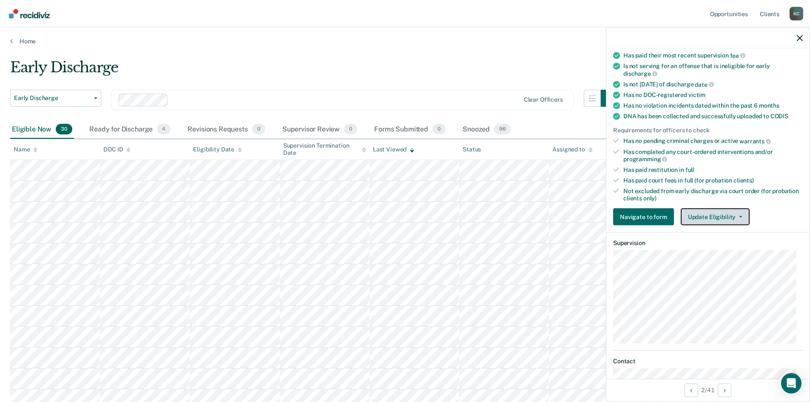
click at [712, 211] on button "Update Eligibility" at bounding box center [715, 216] width 69 height 17
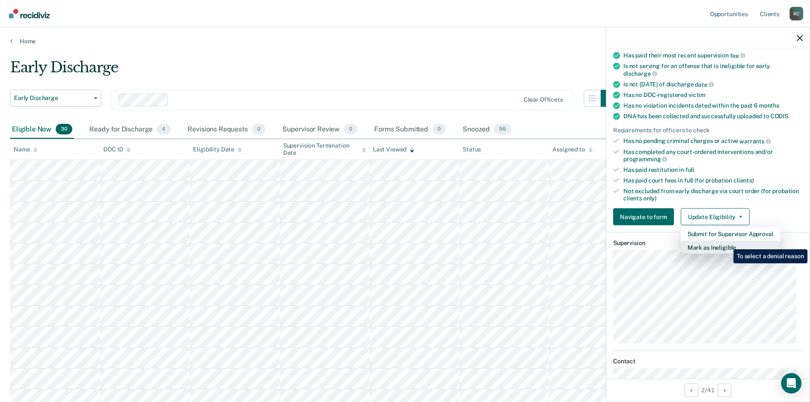
click at [727, 243] on button "Mark as Ineligible" at bounding box center [731, 248] width 100 height 14
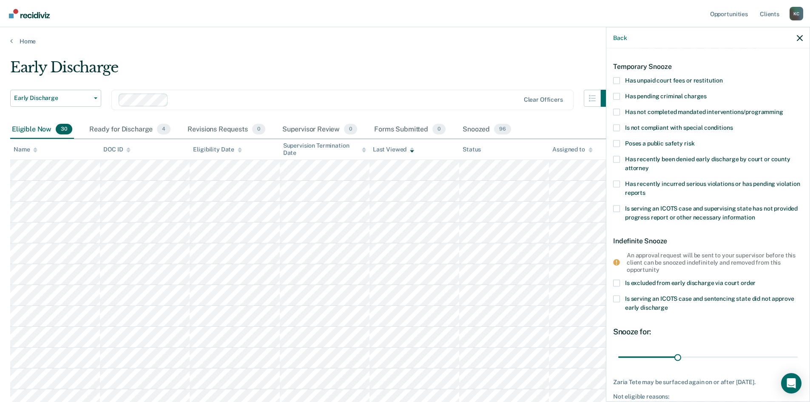
scroll to position [0, 0]
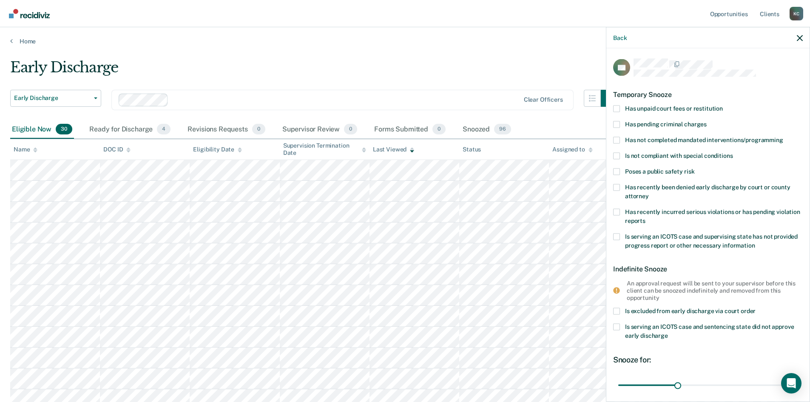
click at [615, 137] on span at bounding box center [616, 140] width 7 height 7
click at [783, 137] on input "Has not completed mandated interventions/programming" at bounding box center [783, 137] width 0 height 0
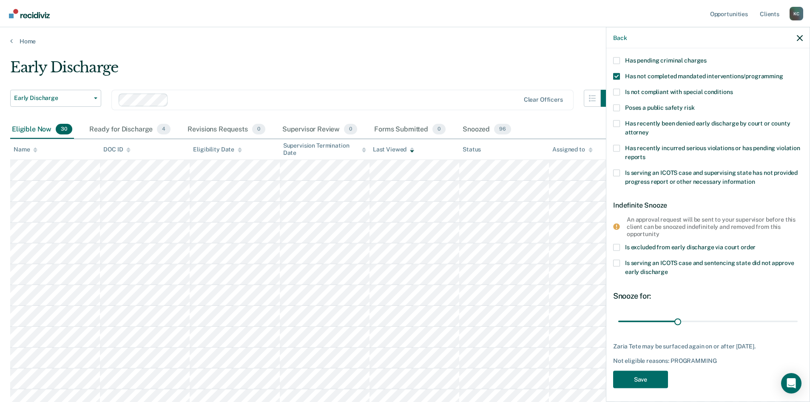
scroll to position [67, 0]
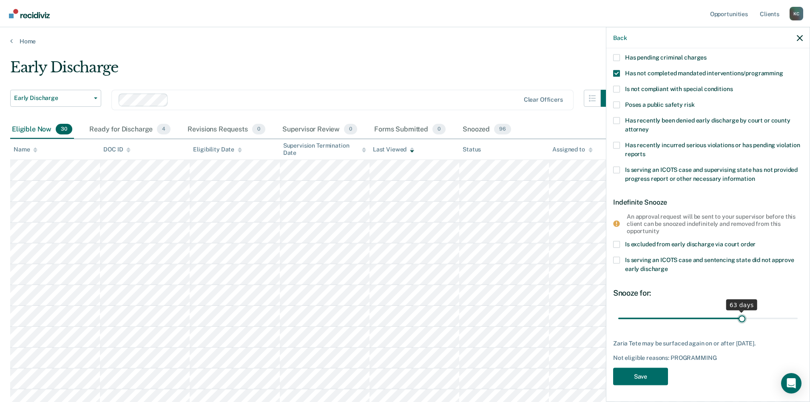
drag, startPoint x: 677, startPoint y: 321, endPoint x: 737, endPoint y: 322, distance: 60.8
type input "63"
click at [737, 322] on input "range" at bounding box center [707, 318] width 179 height 15
click at [648, 381] on button "Save" at bounding box center [640, 376] width 55 height 17
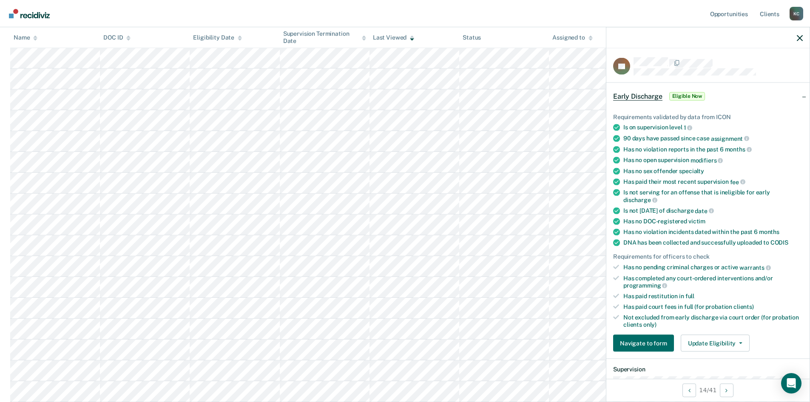
scroll to position [0, 0]
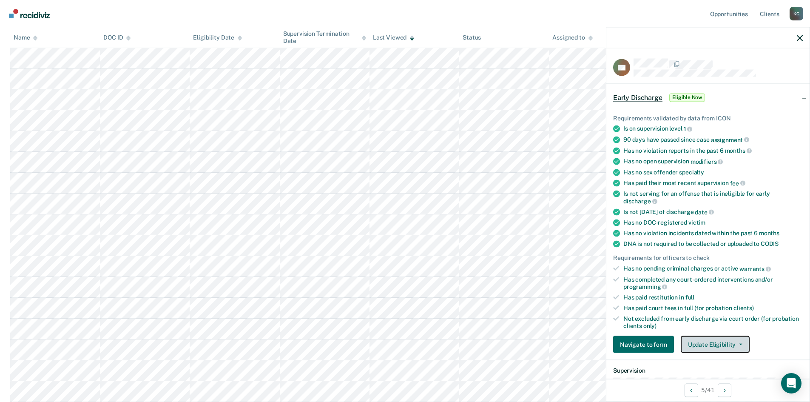
click at [705, 339] on button "Update Eligibility" at bounding box center [715, 344] width 69 height 17
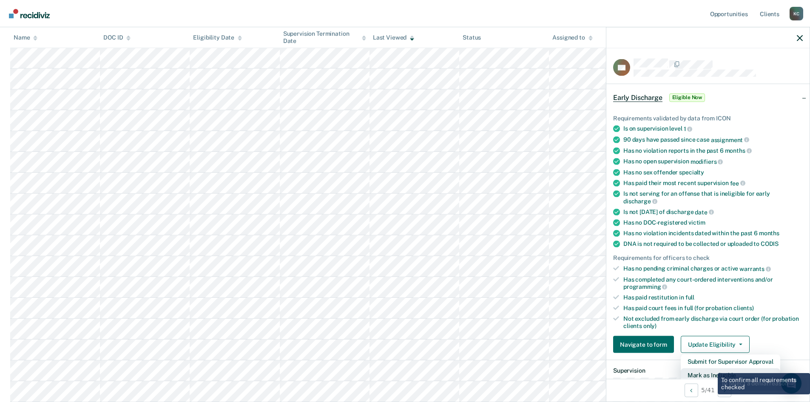
scroll to position [3, 0]
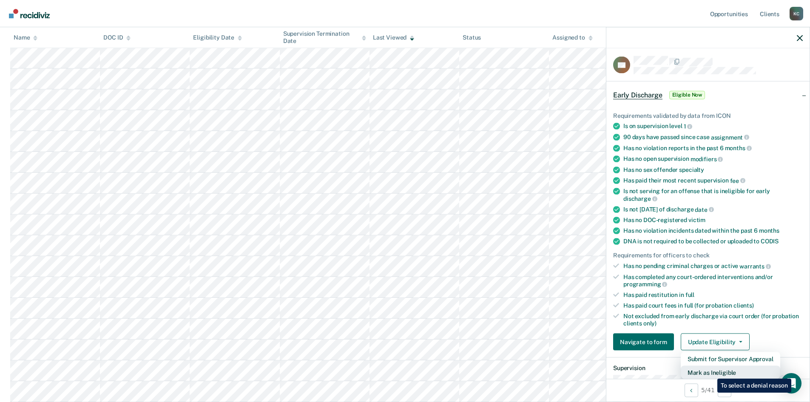
click at [711, 372] on button "Mark as Ineligible" at bounding box center [731, 373] width 100 height 14
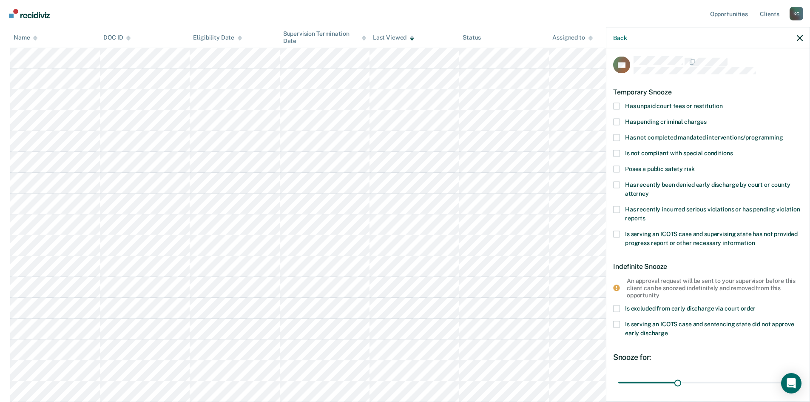
click at [618, 210] on span at bounding box center [616, 209] width 7 height 7
click at [646, 215] on input "Has recently incurred serious violations or has pending violation reports" at bounding box center [646, 215] width 0 height 0
click at [676, 379] on input "range" at bounding box center [707, 382] width 179 height 15
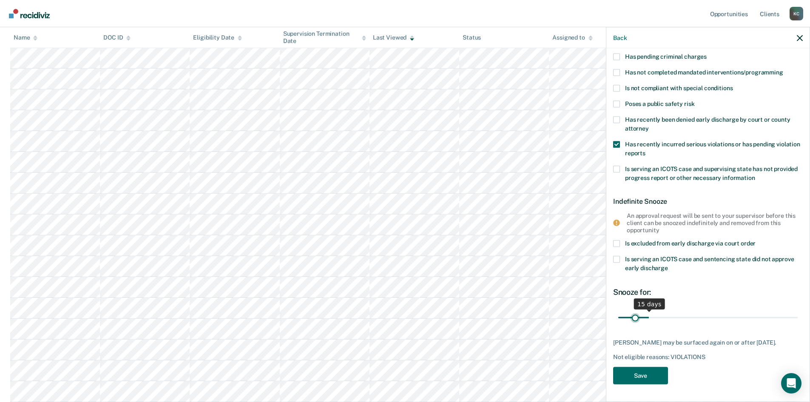
scroll to position [67, 0]
drag, startPoint x: 676, startPoint y: 307, endPoint x: 623, endPoint y: 318, distance: 53.7
type input "2"
click at [623, 318] on input "range" at bounding box center [707, 318] width 179 height 15
click at [646, 374] on button "Save" at bounding box center [640, 376] width 55 height 17
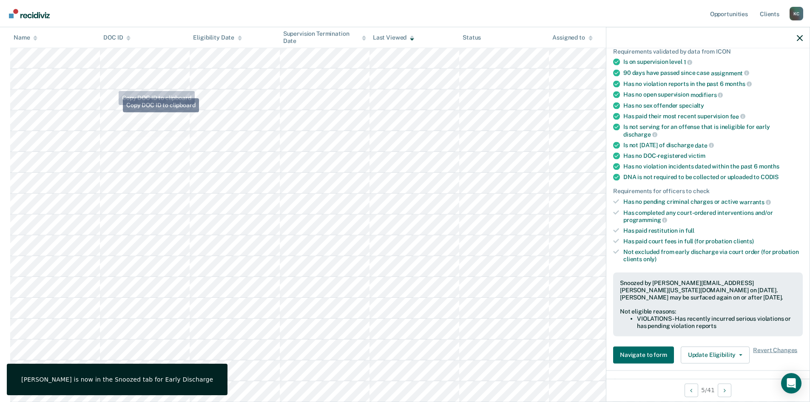
scroll to position [0, 0]
